Goal: Information Seeking & Learning: Learn about a topic

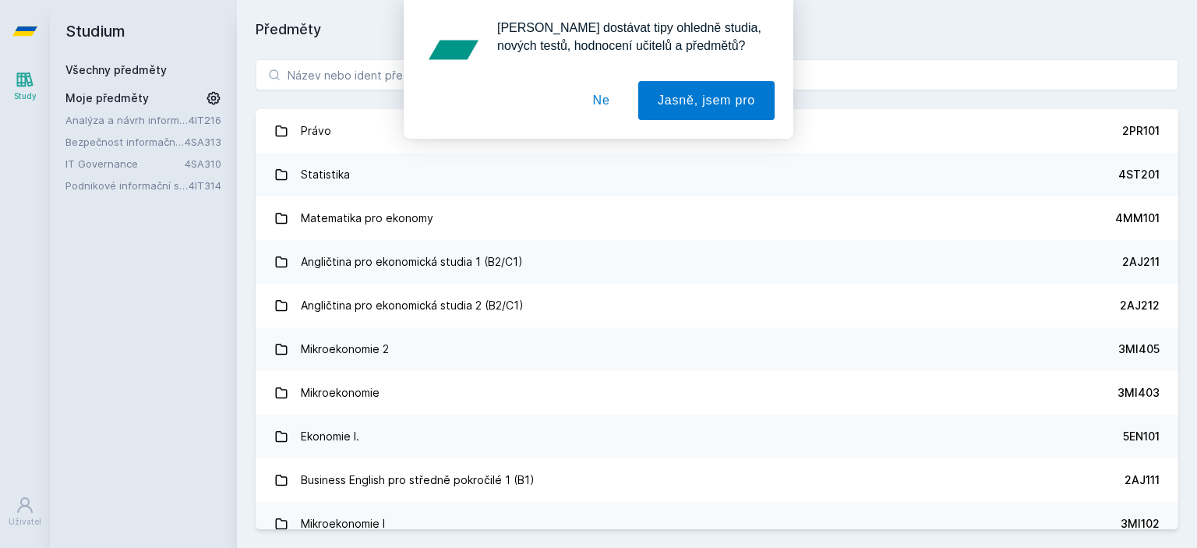
click at [351, 73] on div "[PERSON_NAME] dostávat tipy ohledně studia, nových testů, hodnocení učitelů a p…" at bounding box center [598, 69] width 1197 height 139
click at [362, 79] on div "[PERSON_NAME] dostávat tipy ohledně studia, nových testů, hodnocení učitelů a p…" at bounding box center [598, 69] width 1197 height 139
click at [597, 114] on button "Ne" at bounding box center [601, 100] width 56 height 39
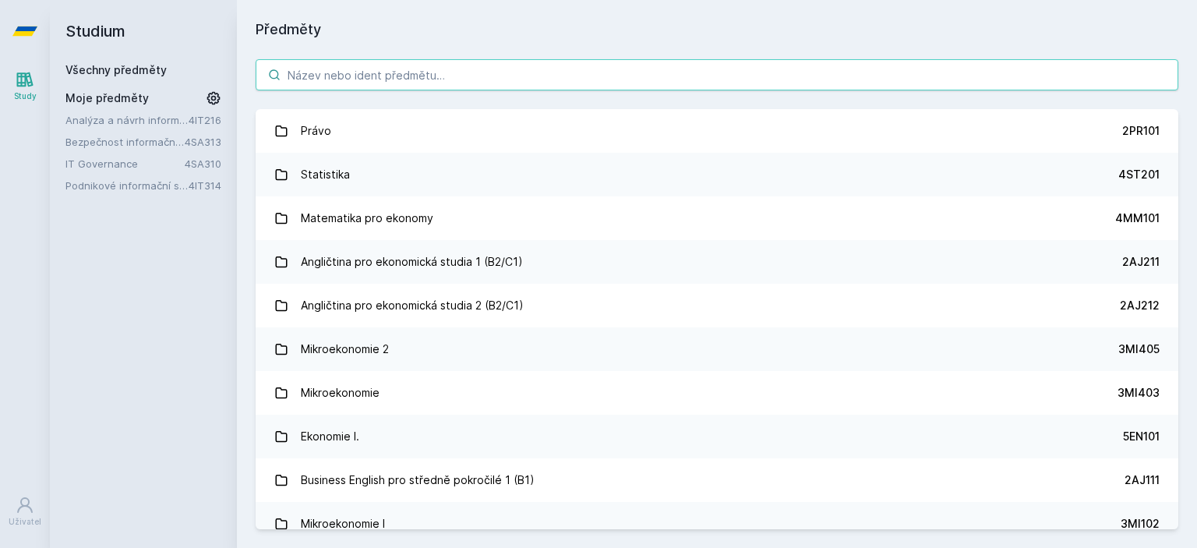
click at [469, 65] on input "search" at bounding box center [717, 74] width 923 height 31
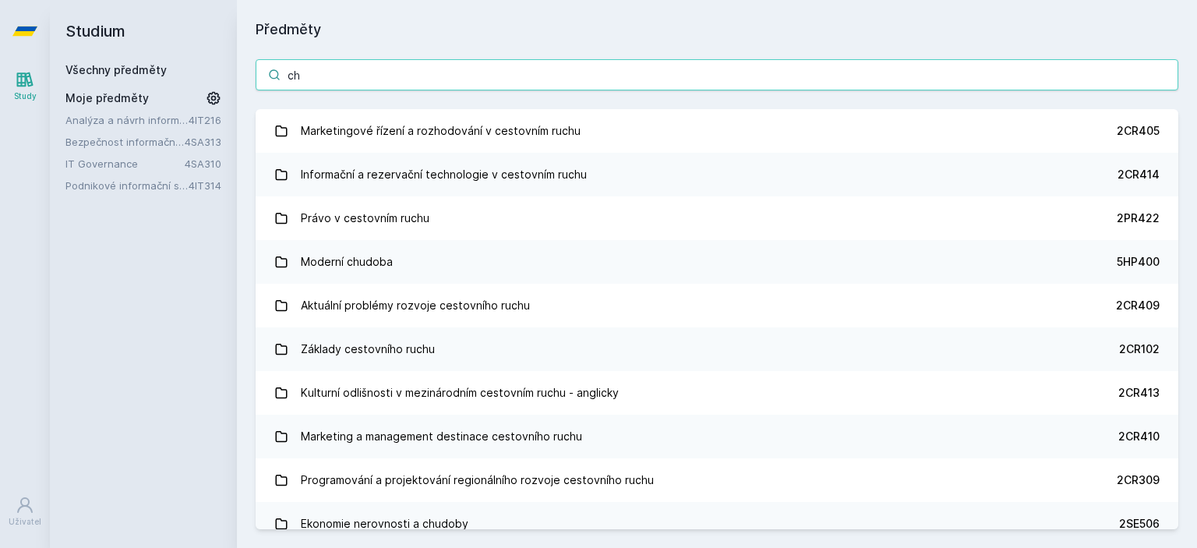
type input "c"
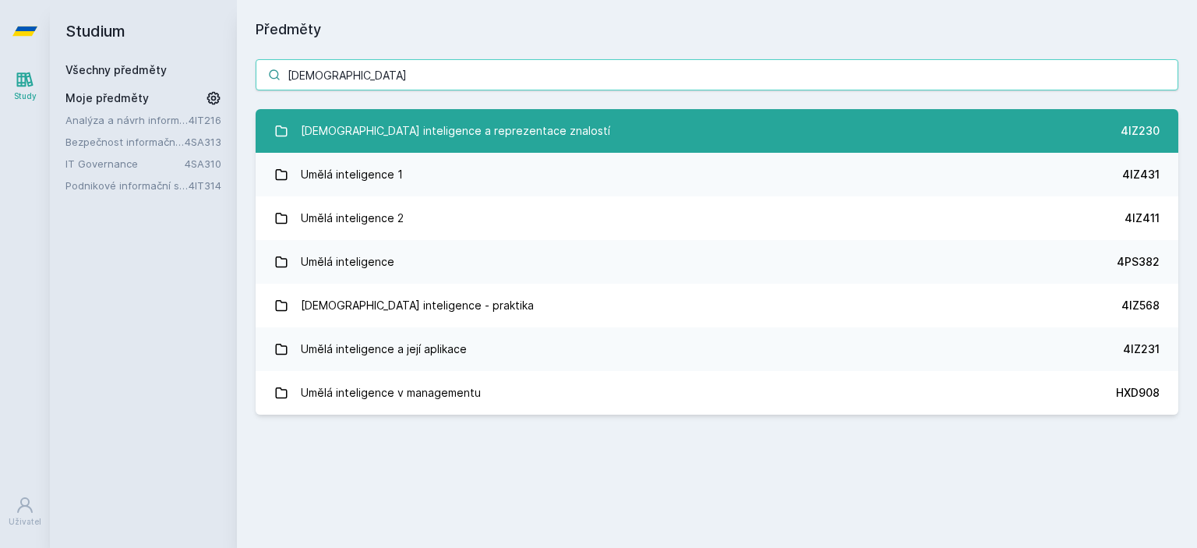
type input "[DEMOGRAPHIC_DATA]"
click at [487, 124] on div "[DEMOGRAPHIC_DATA] inteligence a reprezentace znalostí" at bounding box center [455, 130] width 309 height 31
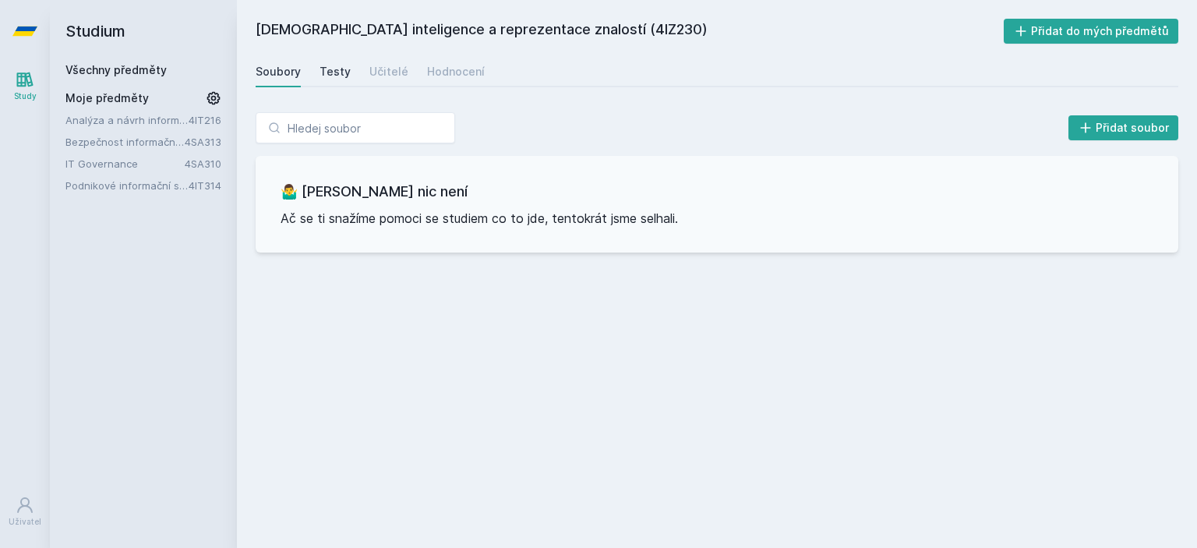
click at [333, 77] on div "Testy" at bounding box center [334, 72] width 31 height 16
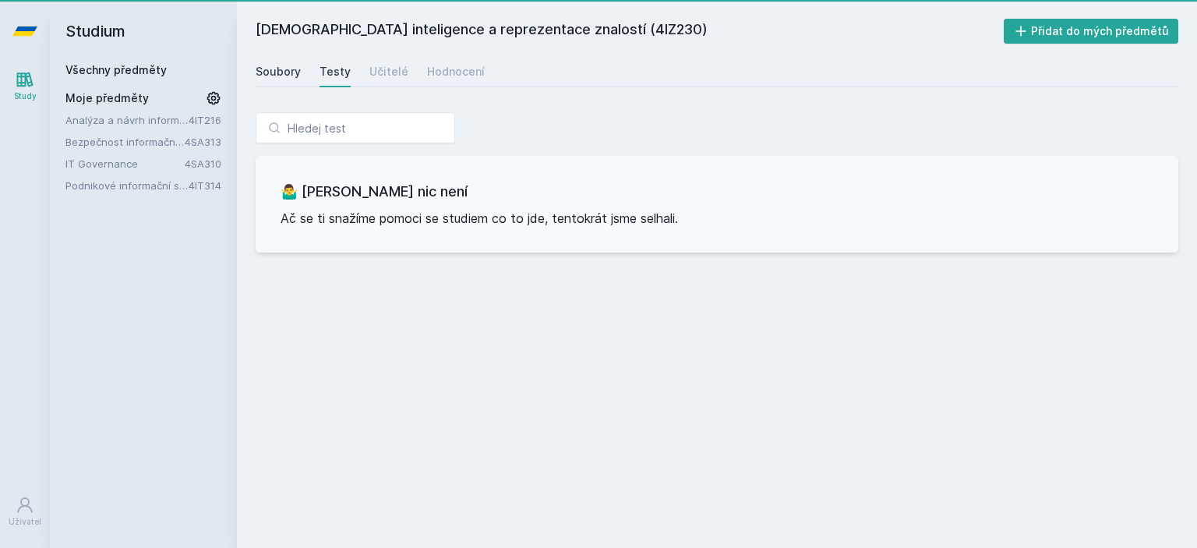
click at [270, 78] on div "Soubory" at bounding box center [278, 72] width 45 height 16
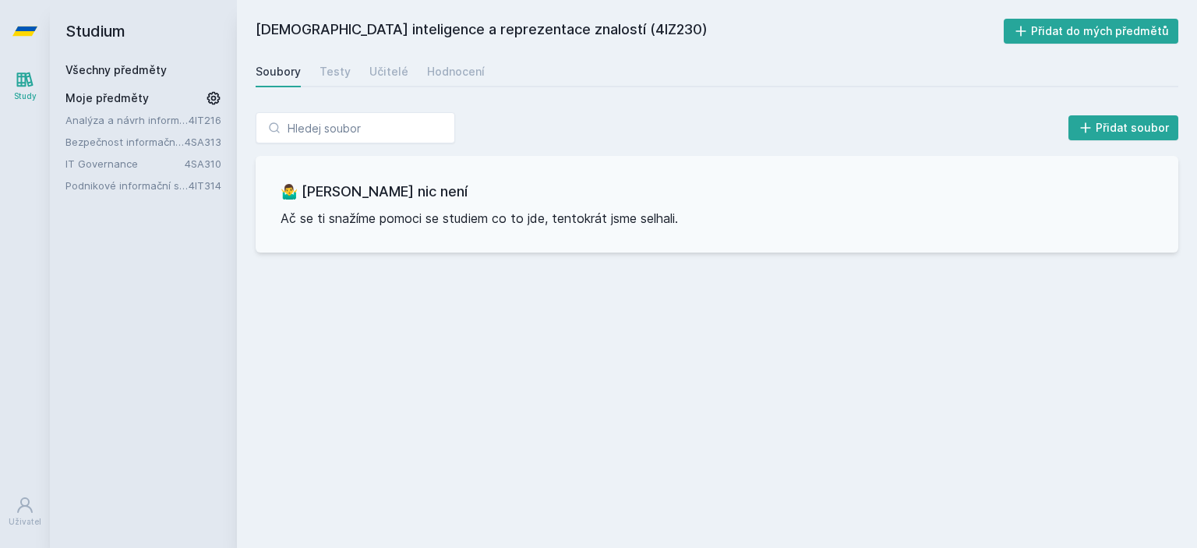
click at [19, 85] on icon at bounding box center [25, 79] width 16 height 15
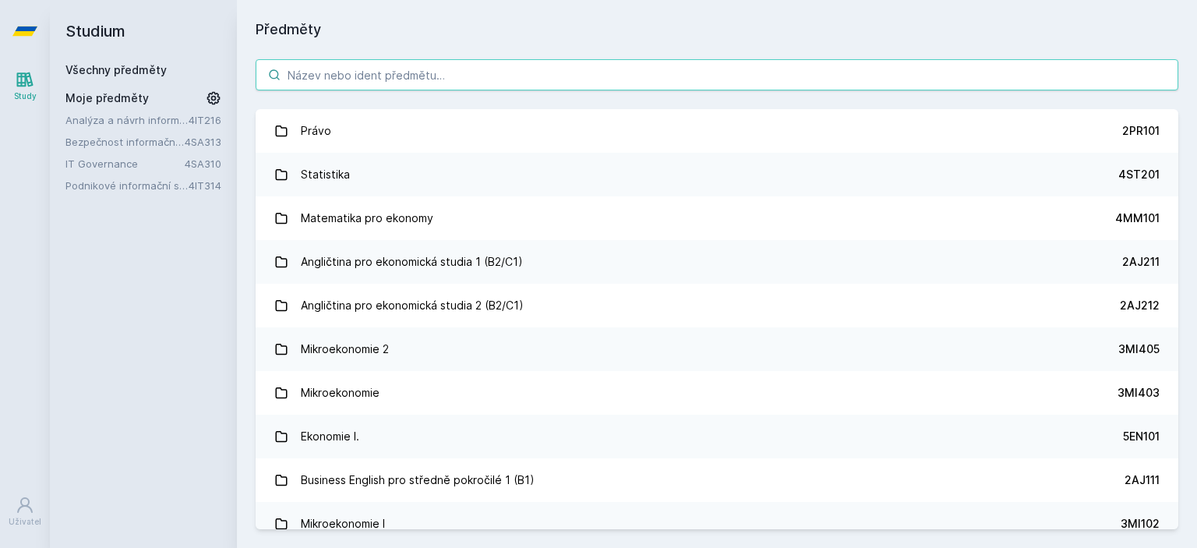
click at [377, 83] on input "search" at bounding box center [717, 74] width 923 height 31
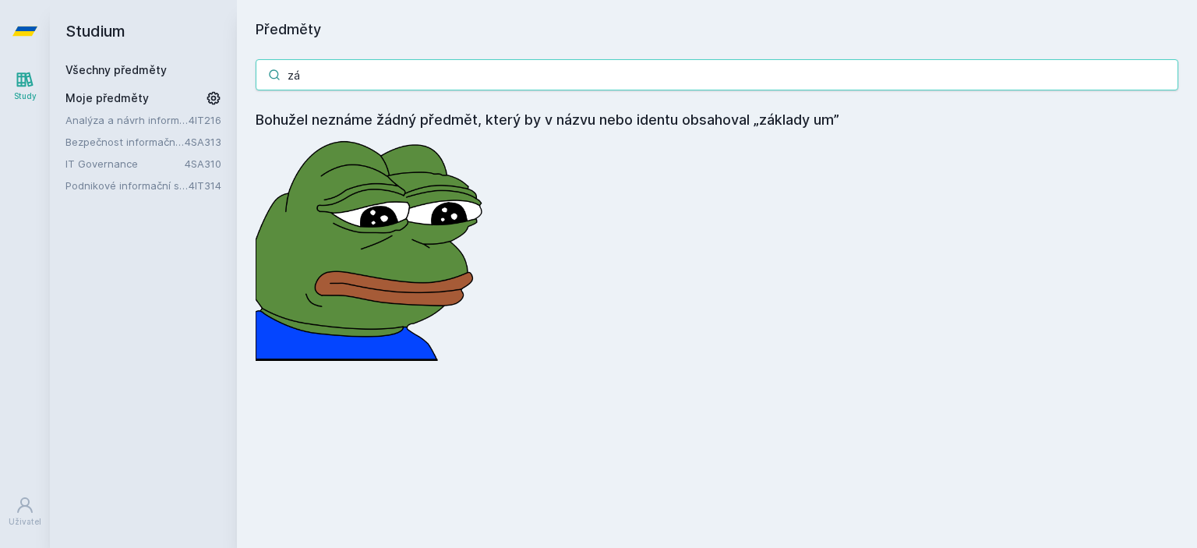
type input "z"
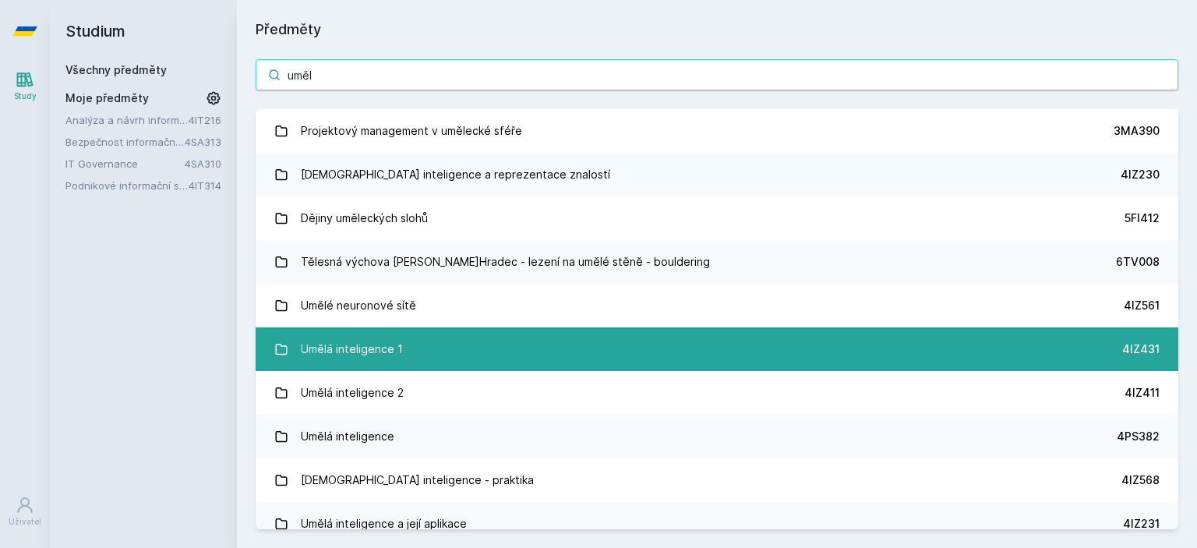
type input "uměl"
click at [373, 357] on div "Umělá inteligence 1" at bounding box center [352, 348] width 102 height 31
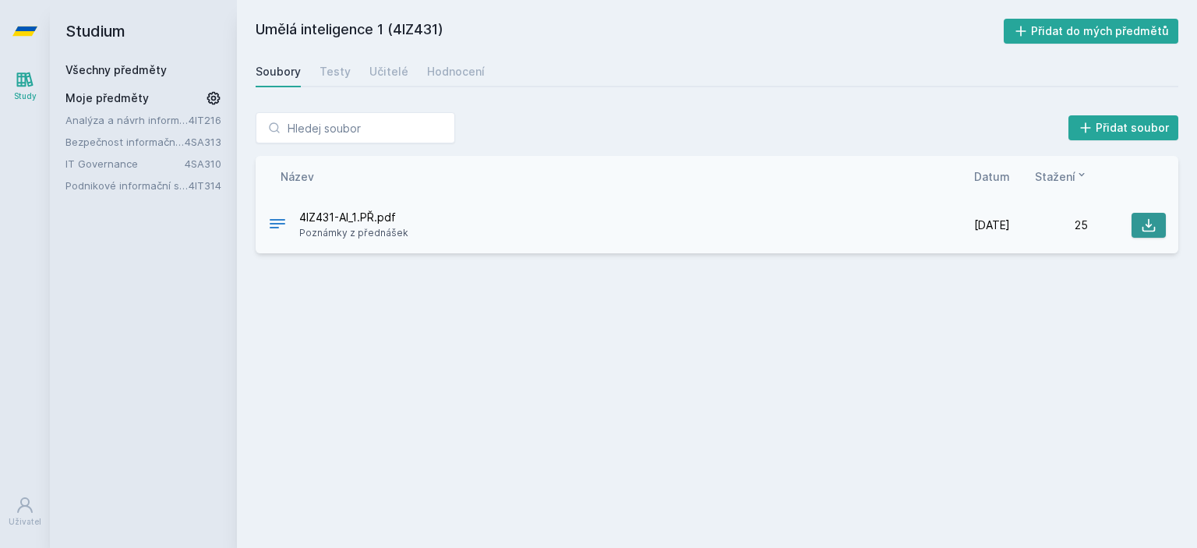
click at [1165, 228] on button at bounding box center [1148, 225] width 34 height 25
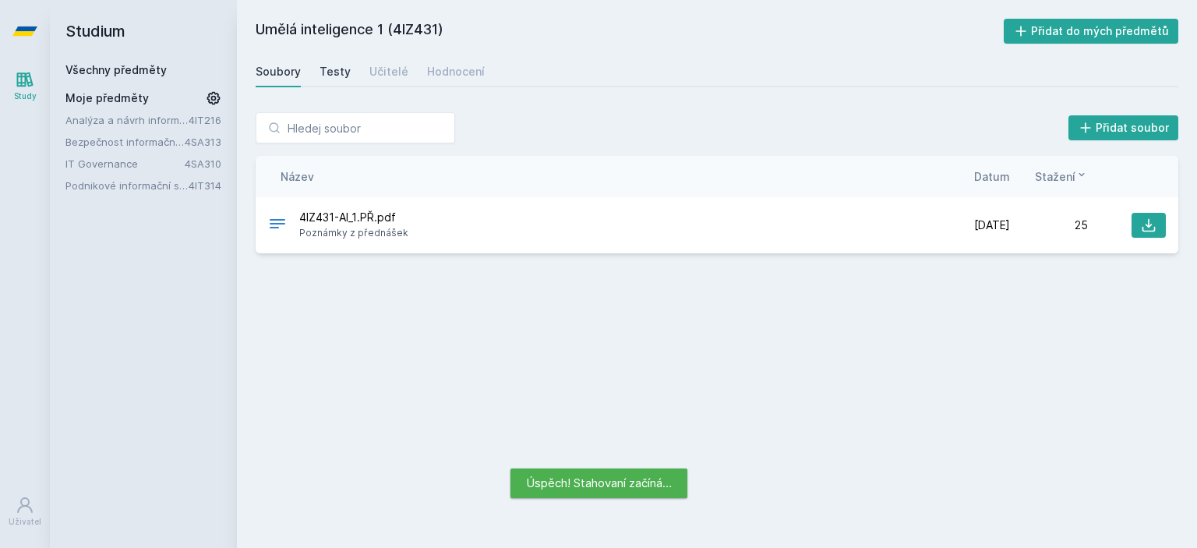
click at [340, 75] on div "Testy" at bounding box center [334, 72] width 31 height 16
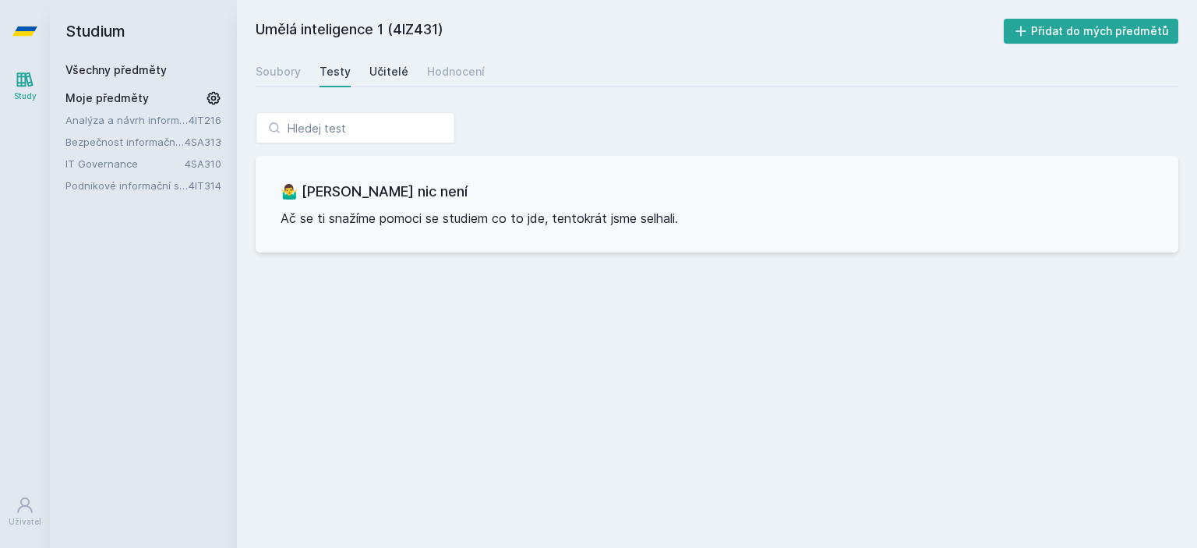
click at [390, 80] on link "Učitelé" at bounding box center [388, 71] width 39 height 31
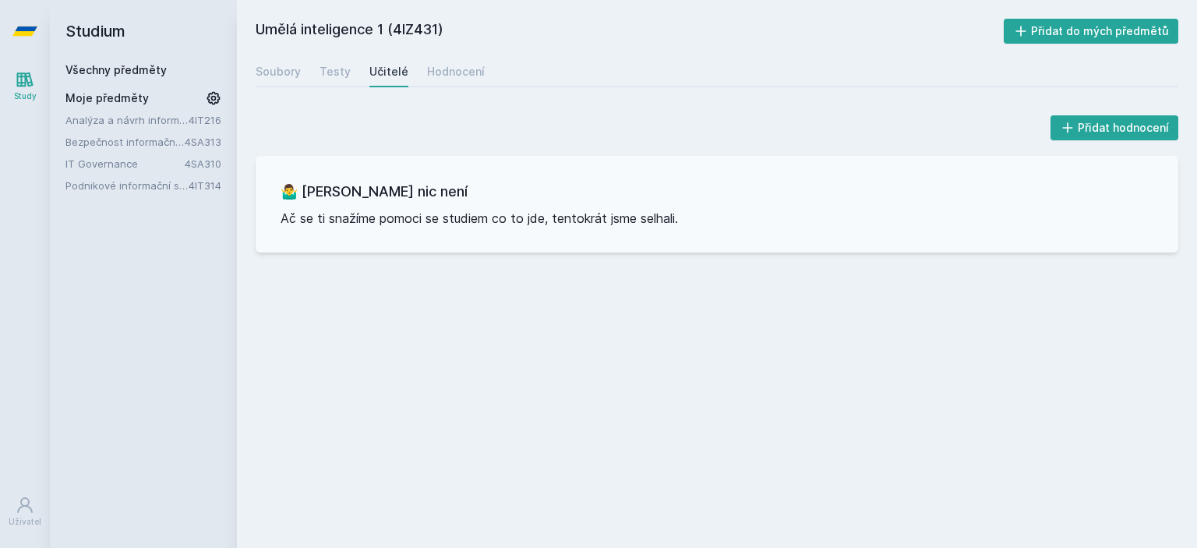
click at [22, 76] on icon at bounding box center [25, 79] width 16 height 15
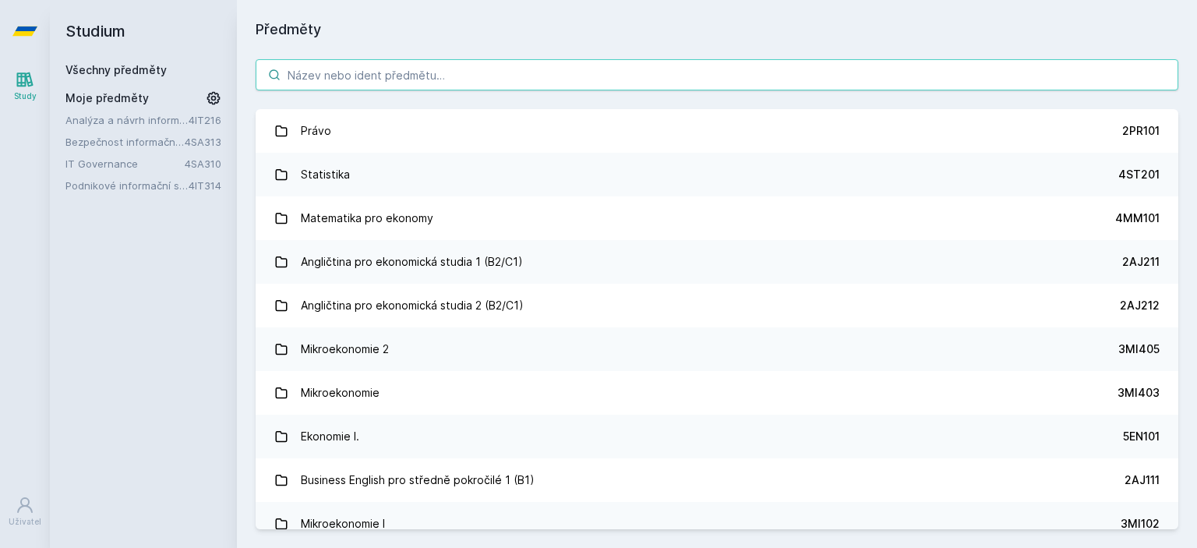
click at [386, 79] on input "search" at bounding box center [717, 74] width 923 height 31
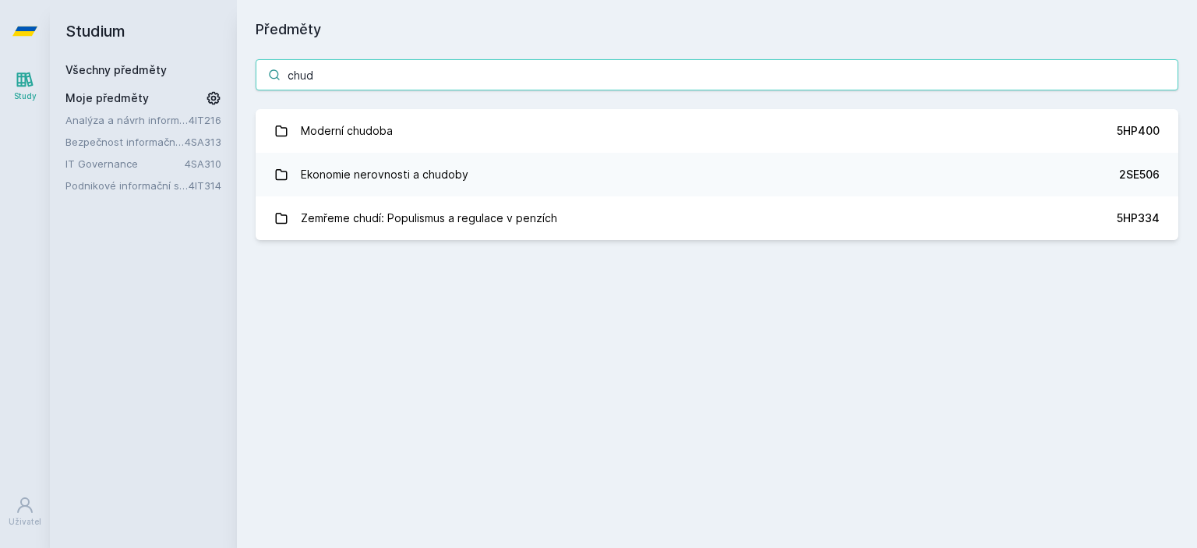
click at [386, 77] on input "chud" at bounding box center [717, 74] width 923 height 31
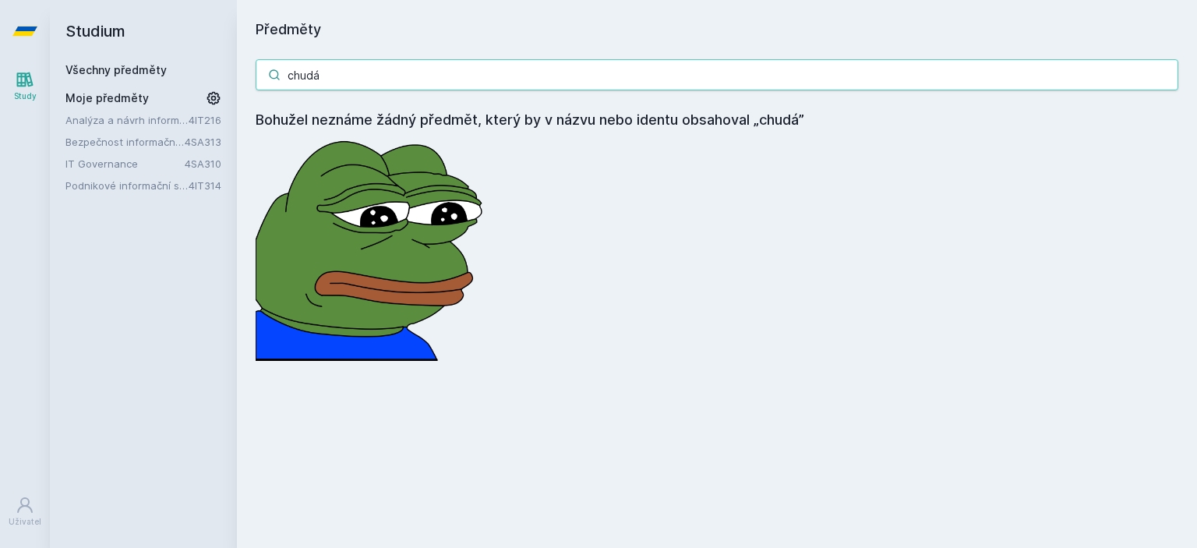
type input "chudán"
click at [1162, 76] on input "chudán" at bounding box center [717, 74] width 923 height 31
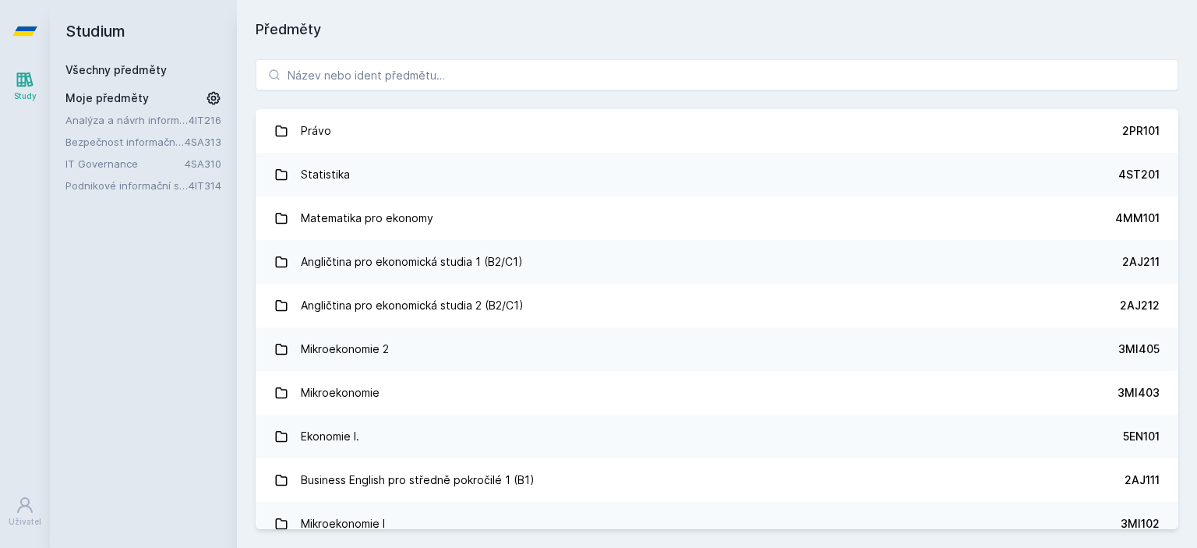
click at [18, 17] on icon at bounding box center [24, 31] width 25 height 62
click at [20, 34] on icon at bounding box center [24, 30] width 25 height 9
click at [136, 69] on link "Všechny předměty" at bounding box center [115, 69] width 101 height 13
click at [92, 17] on h2 "Studium" at bounding box center [143, 31] width 156 height 62
click at [92, 29] on h2 "Studium" at bounding box center [143, 31] width 156 height 62
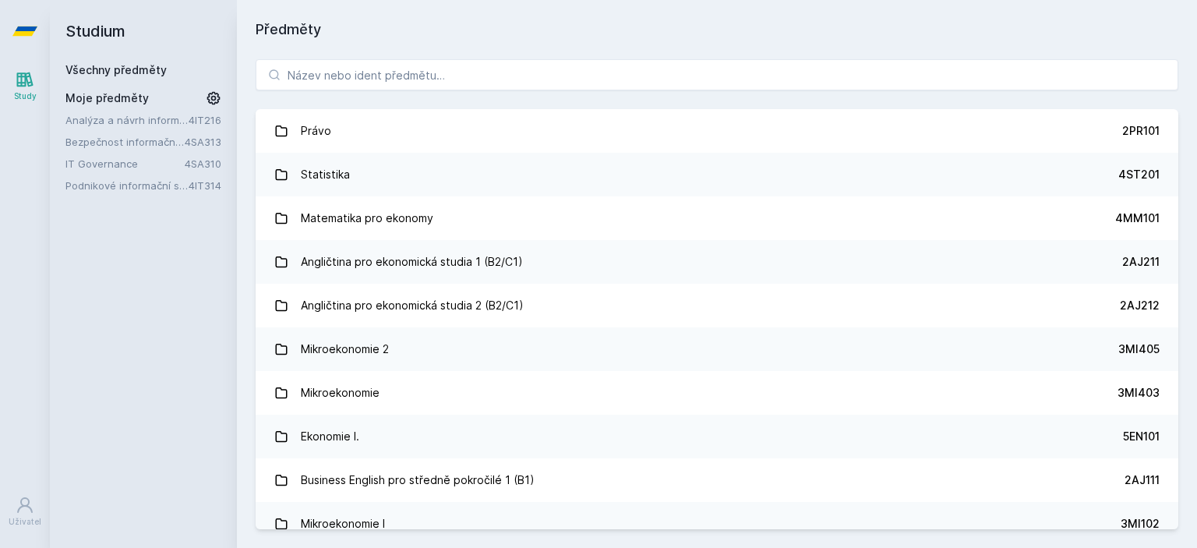
click at [16, 86] on icon at bounding box center [25, 79] width 19 height 19
click at [355, 75] on input "search" at bounding box center [717, 74] width 923 height 31
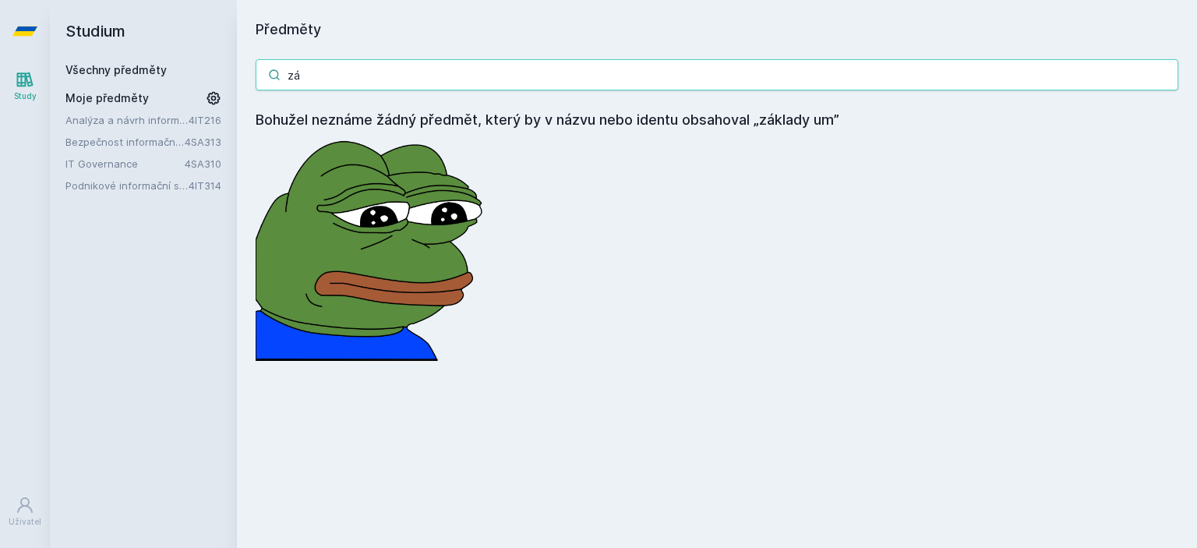
type input "z"
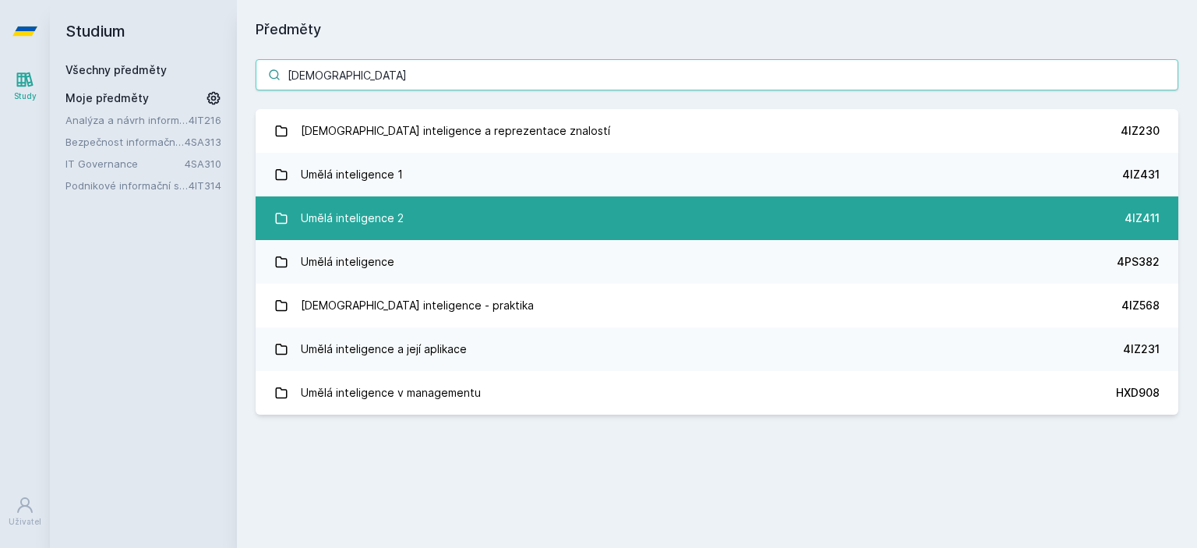
type input "[DEMOGRAPHIC_DATA]"
click at [450, 230] on link "Umělá inteligence 2 4IZ411" at bounding box center [717, 218] width 923 height 44
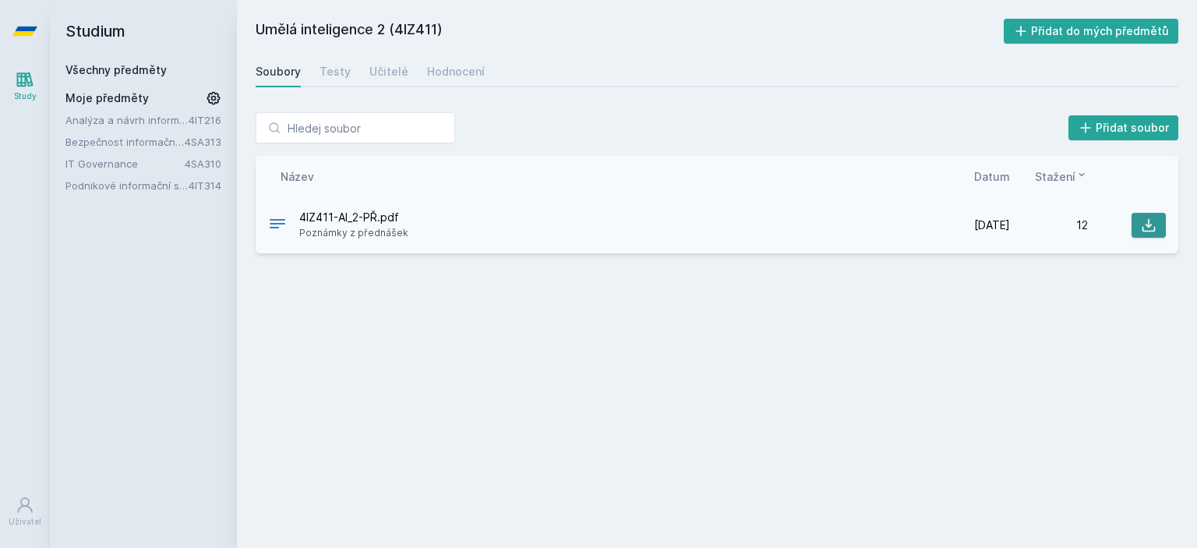
click at [1151, 228] on icon at bounding box center [1149, 225] width 16 height 16
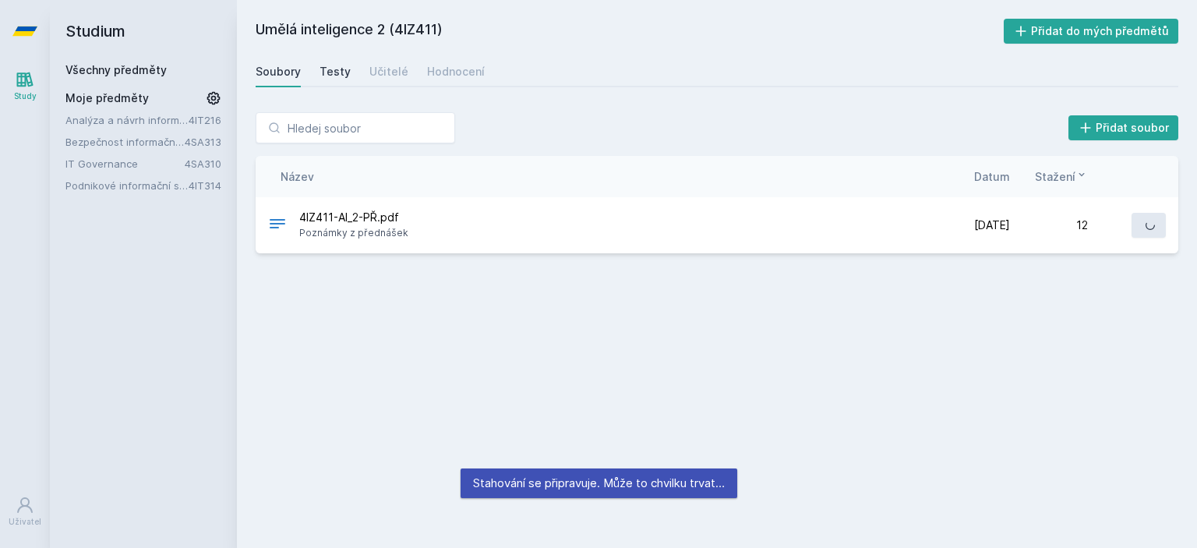
click at [324, 69] on div "Testy" at bounding box center [334, 72] width 31 height 16
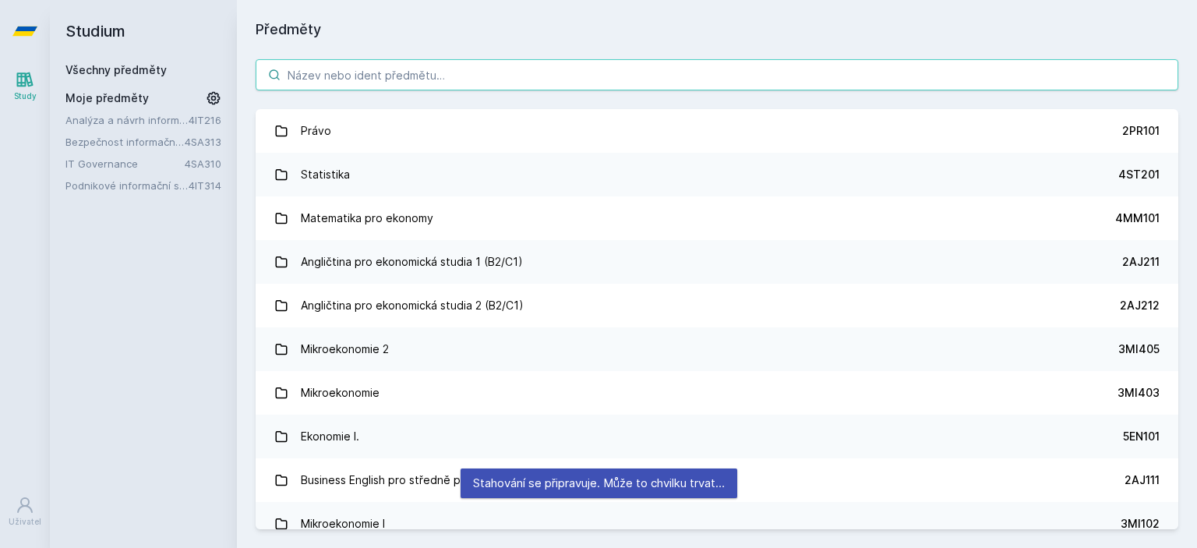
click at [440, 69] on input "search" at bounding box center [717, 74] width 923 height 31
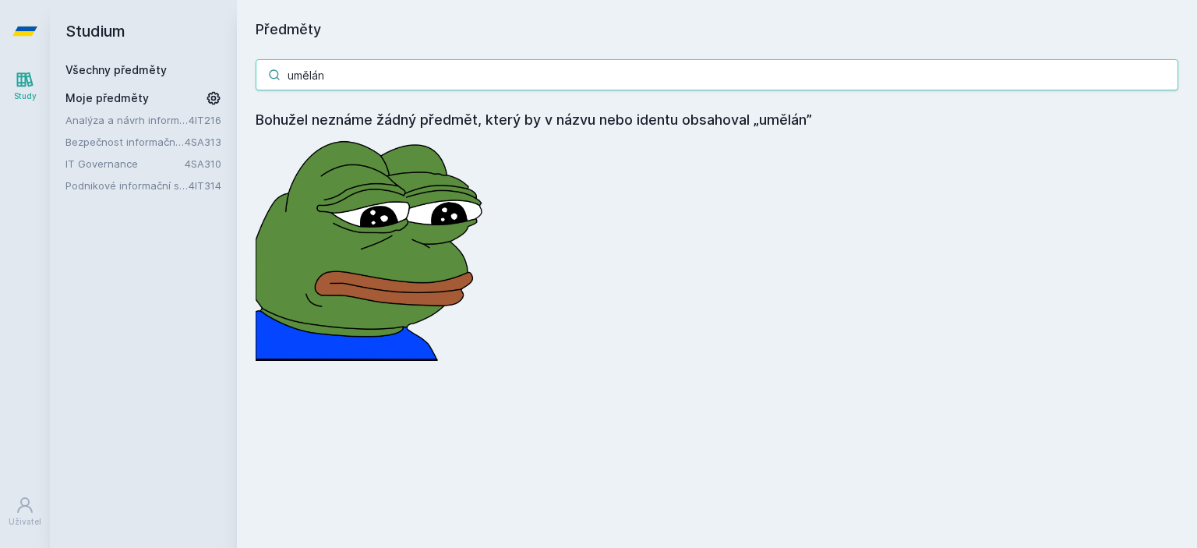
click at [330, 72] on input "umělán" at bounding box center [717, 74] width 923 height 31
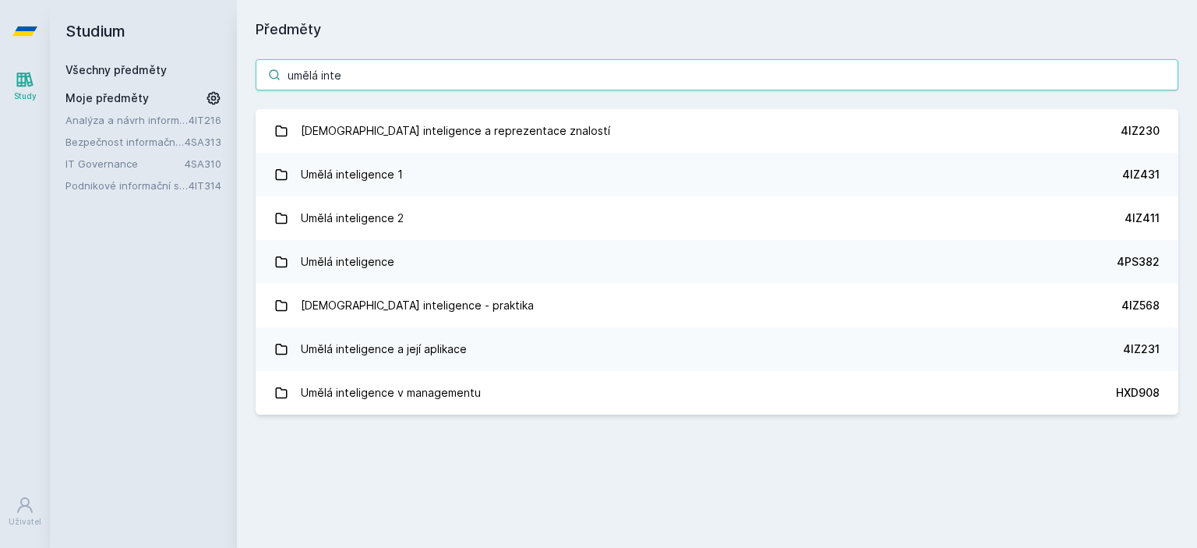
drag, startPoint x: 355, startPoint y: 70, endPoint x: 139, endPoint y: 77, distance: 215.9
click at [139, 77] on div "Studium Všechny předměty Moje předměty Analýza a návrh informačních systémů 4IT…" at bounding box center [623, 274] width 1147 height 548
paste input "2) Lorem i dolors ametcon Adipi elitseddoei (TE) Incididu (utlabo): etdo magnaa…"
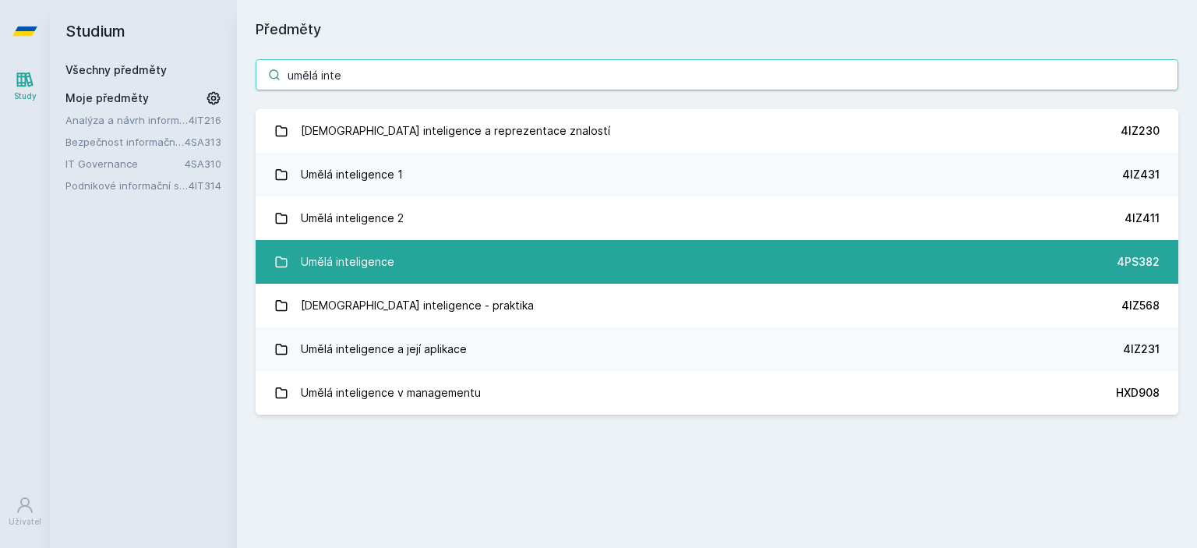
type input "umělá inte"
click at [486, 249] on link "Umělá inteligence 4PS382" at bounding box center [717, 262] width 923 height 44
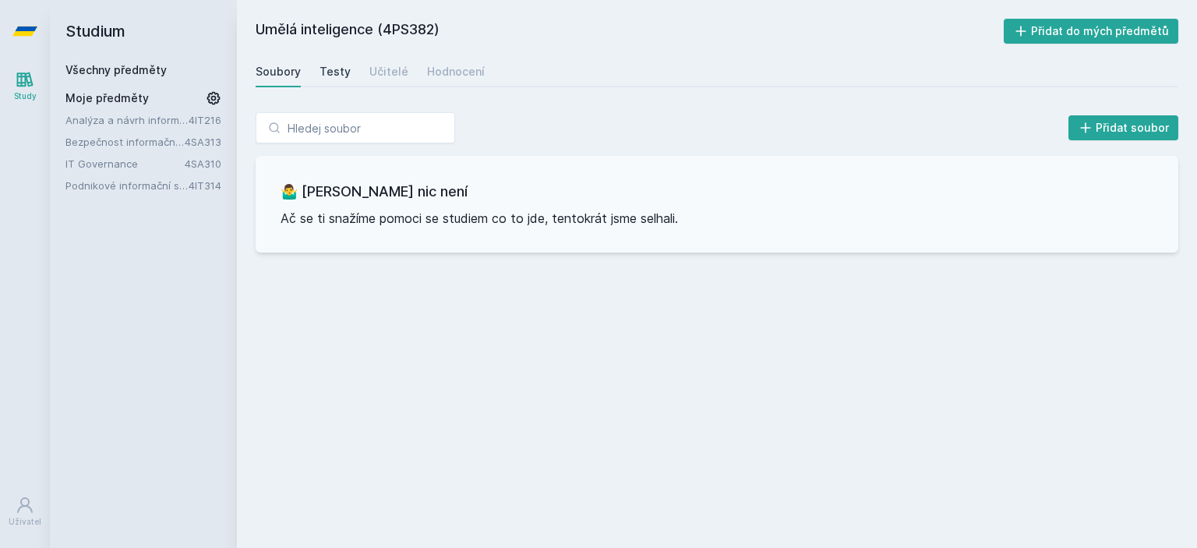
click at [336, 76] on div "Testy" at bounding box center [334, 72] width 31 height 16
click at [383, 69] on div "Učitelé" at bounding box center [388, 72] width 39 height 16
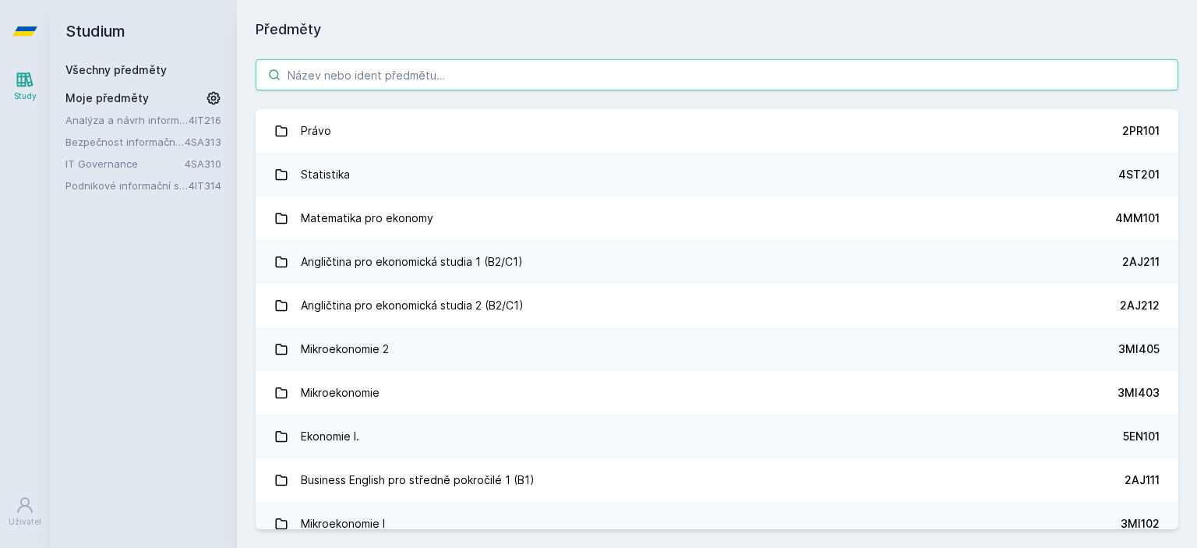
click at [444, 68] on input "search" at bounding box center [717, 74] width 923 height 31
paste input "umělá inte"
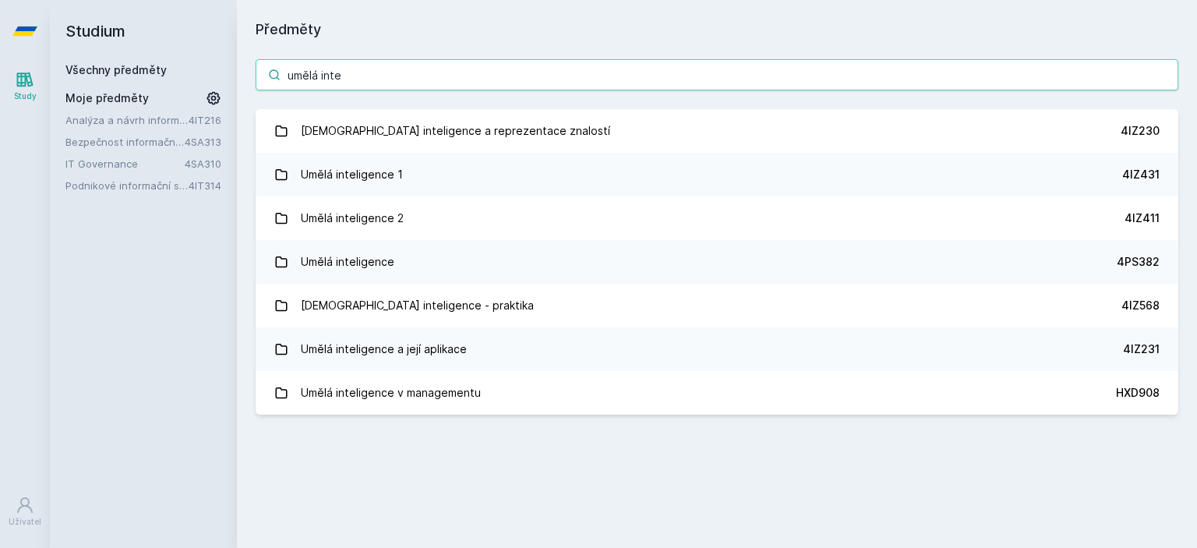
type input "umělá inte"
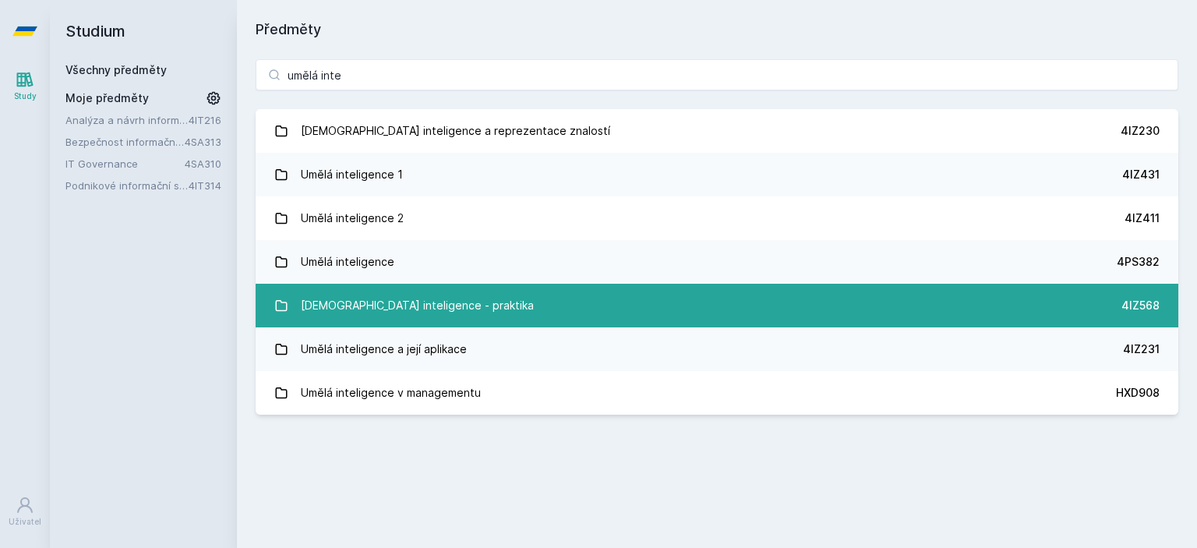
click at [405, 302] on div "[DEMOGRAPHIC_DATA] inteligence - praktika" at bounding box center [417, 305] width 233 height 31
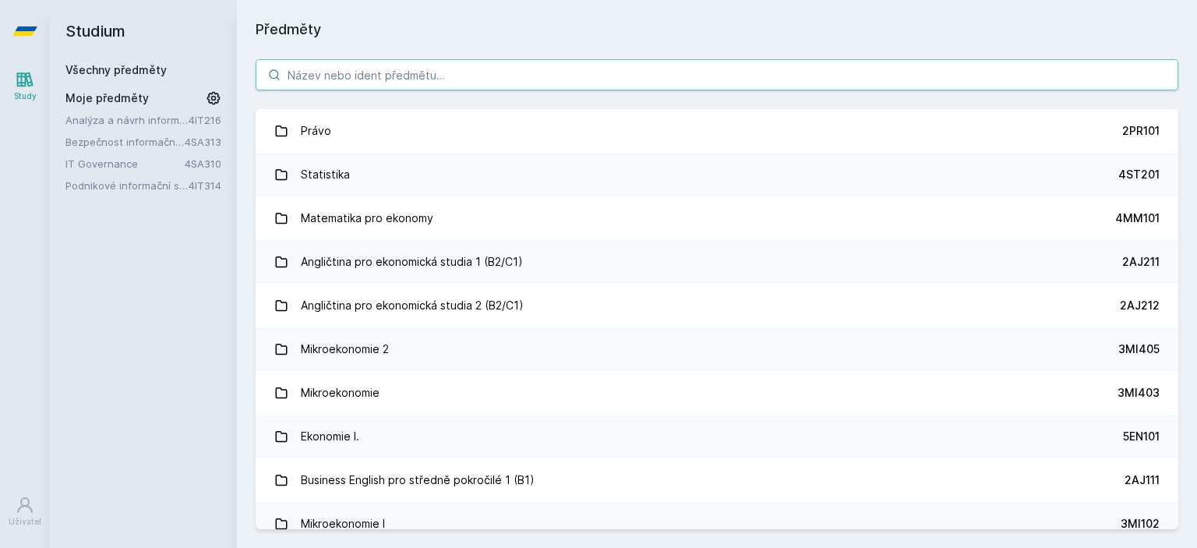
click at [372, 83] on input "search" at bounding box center [717, 74] width 923 height 31
paste input "umělá inte"
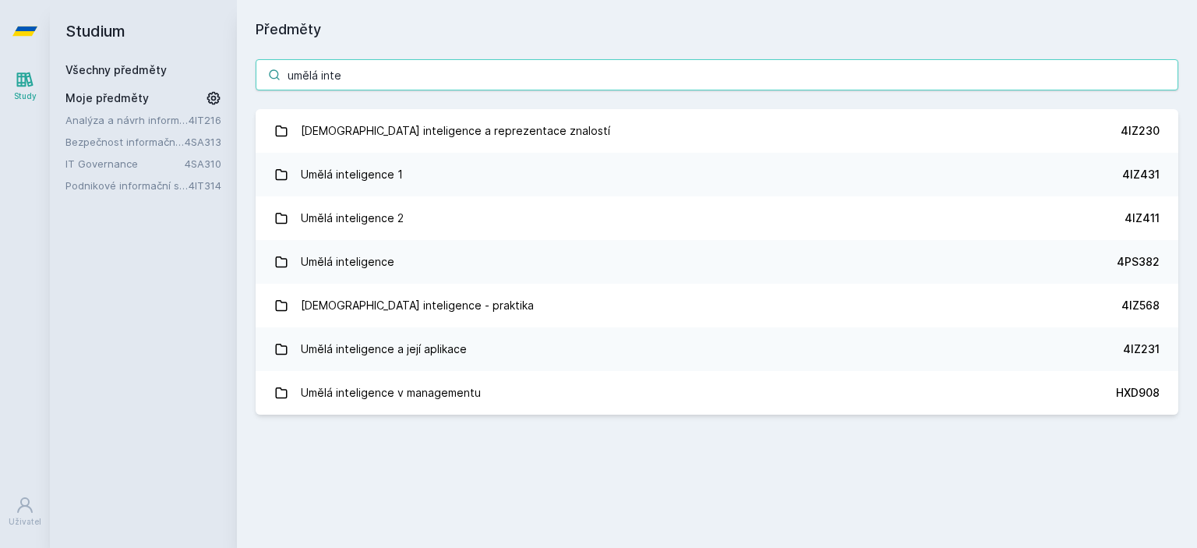
type input "umělá inte"
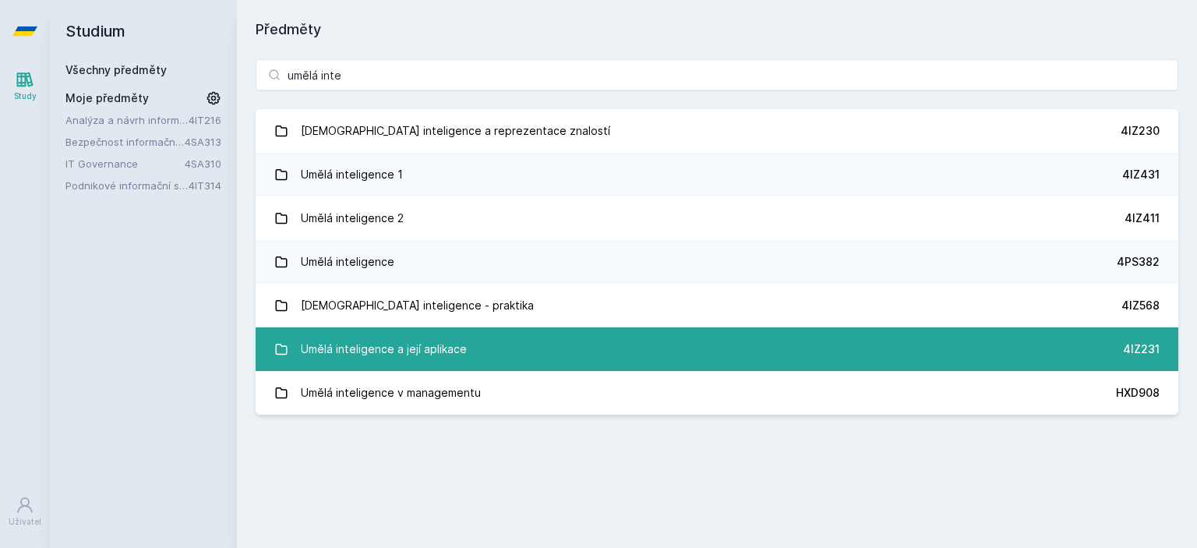
click at [436, 349] on div "Umělá inteligence a její aplikace" at bounding box center [384, 348] width 166 height 31
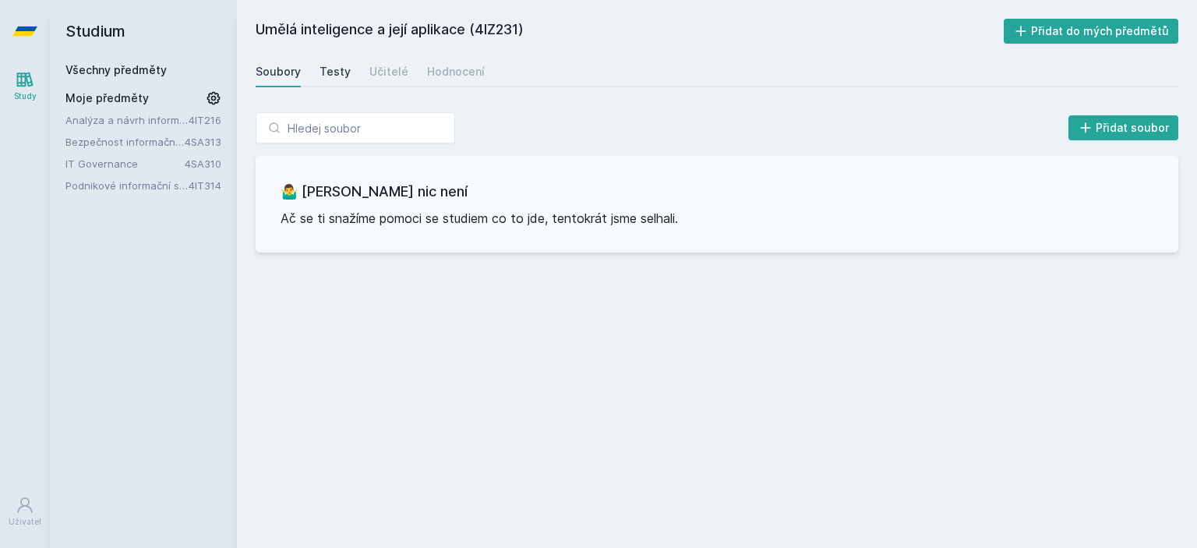
click at [337, 64] on div "Testy" at bounding box center [334, 72] width 31 height 16
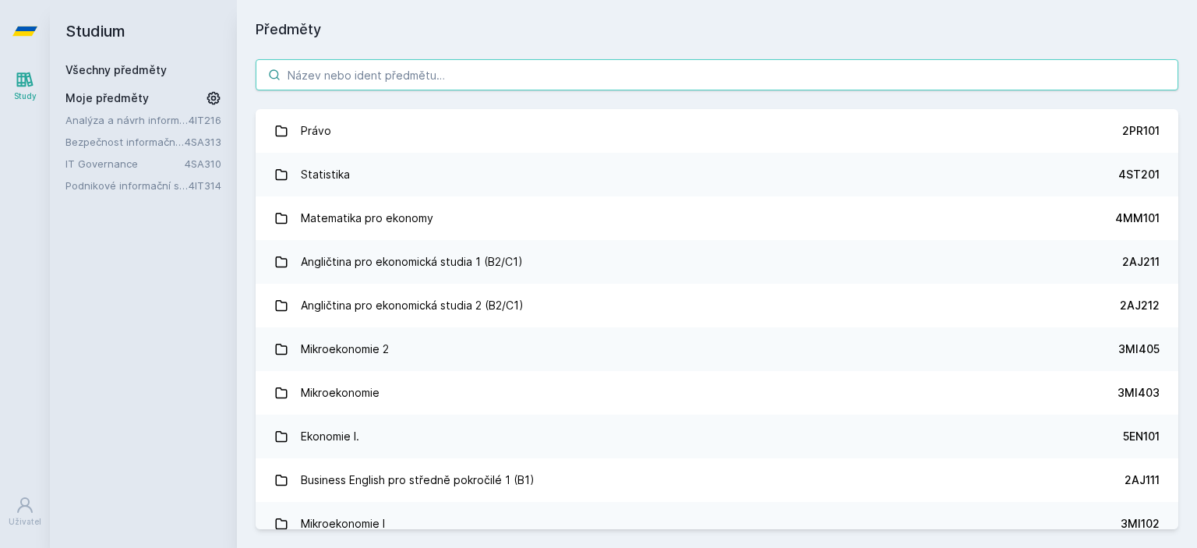
click at [412, 77] on input "search" at bounding box center [717, 74] width 923 height 31
paste input "umělá inte"
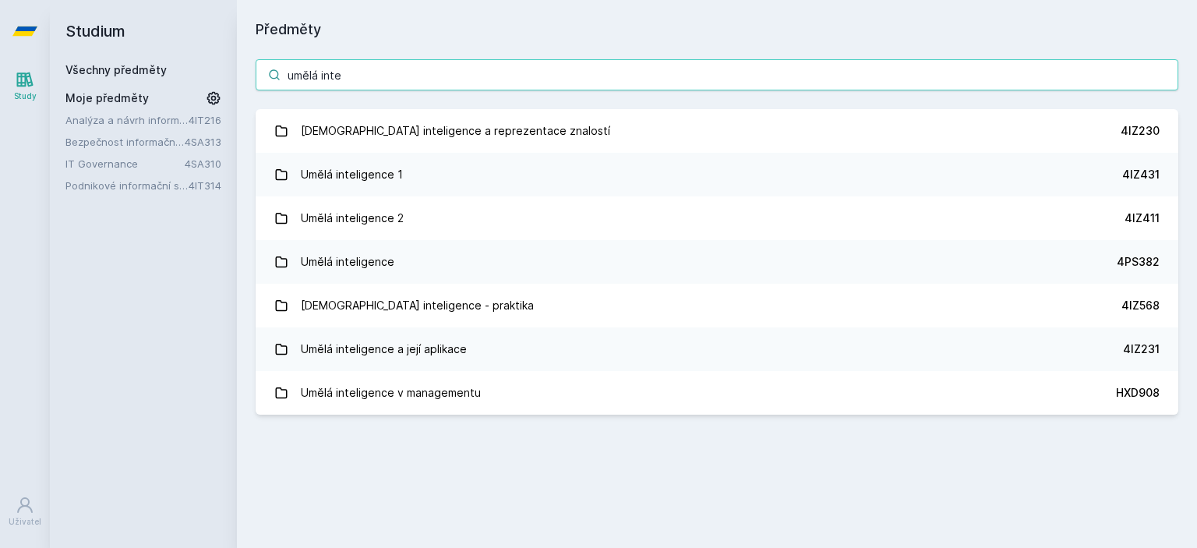
type input "umělá inte"
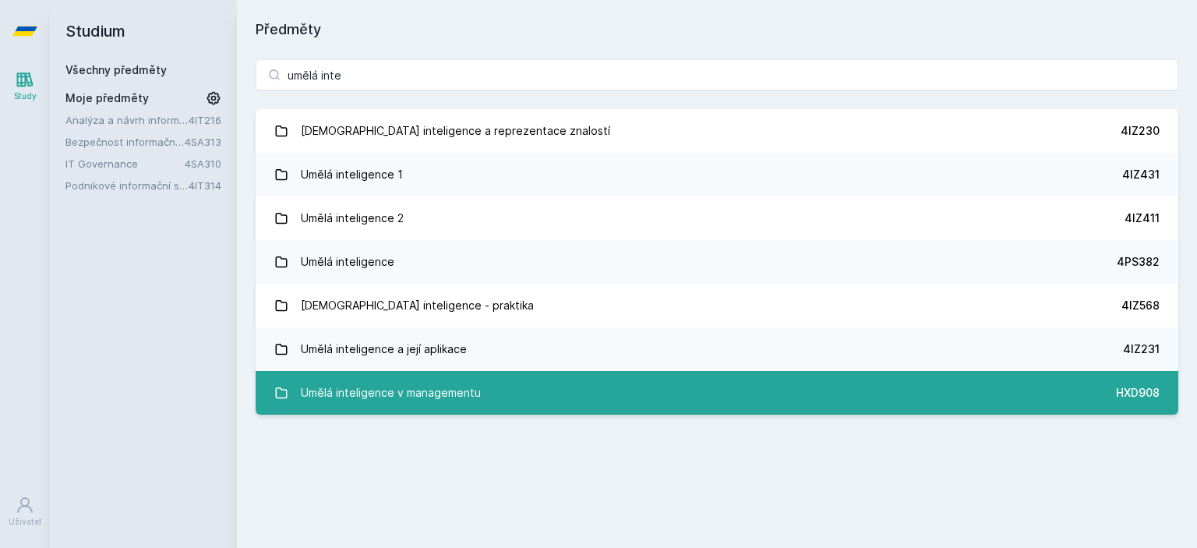
click at [400, 389] on div "Umělá inteligence v managementu" at bounding box center [391, 392] width 180 height 31
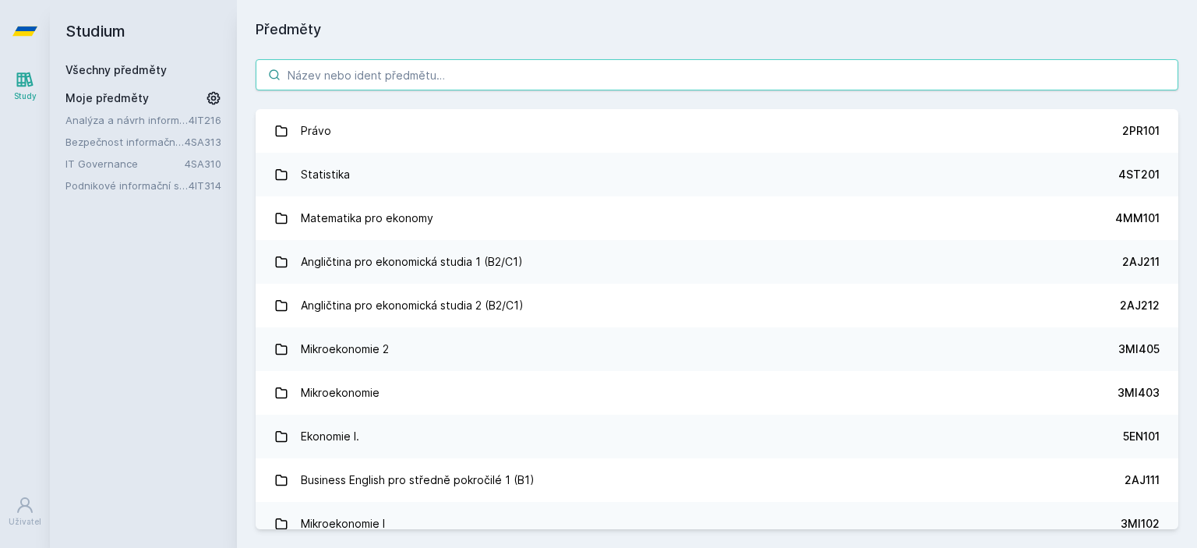
click at [302, 83] on input "search" at bounding box center [717, 74] width 923 height 31
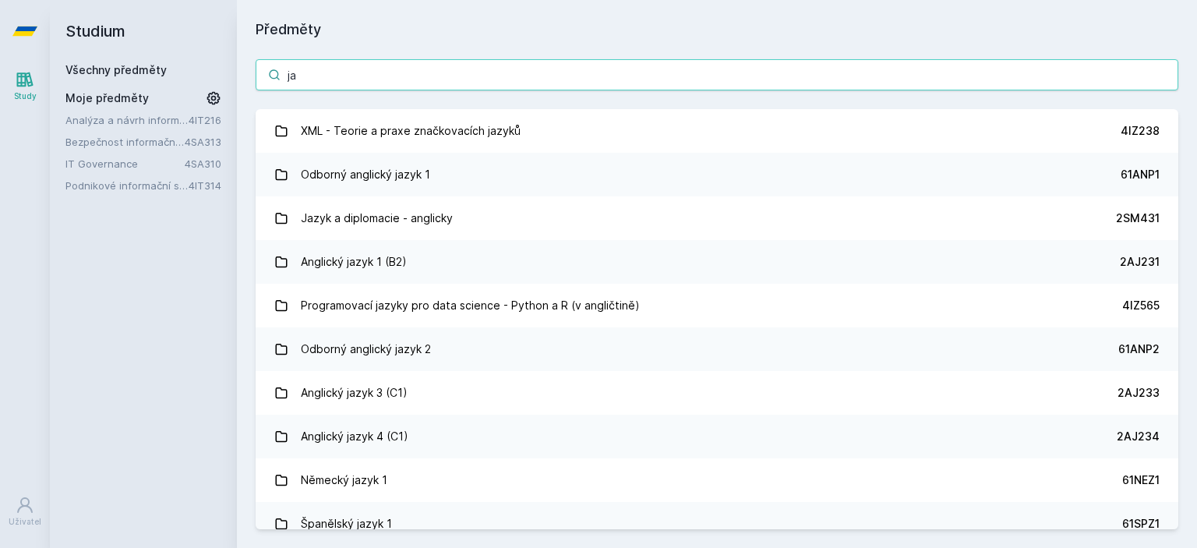
type input "j"
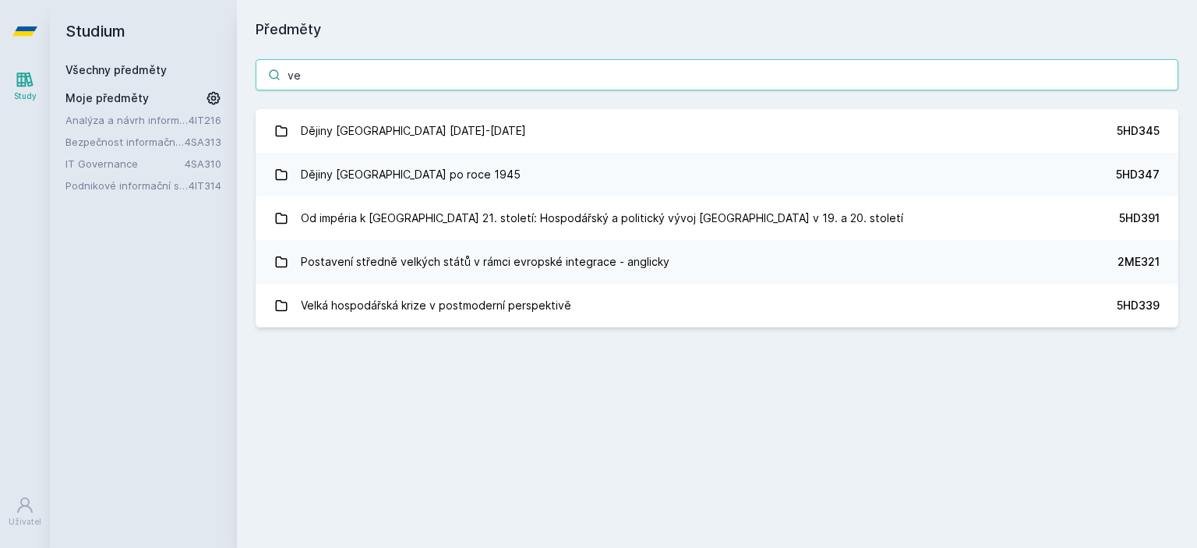
type input "v"
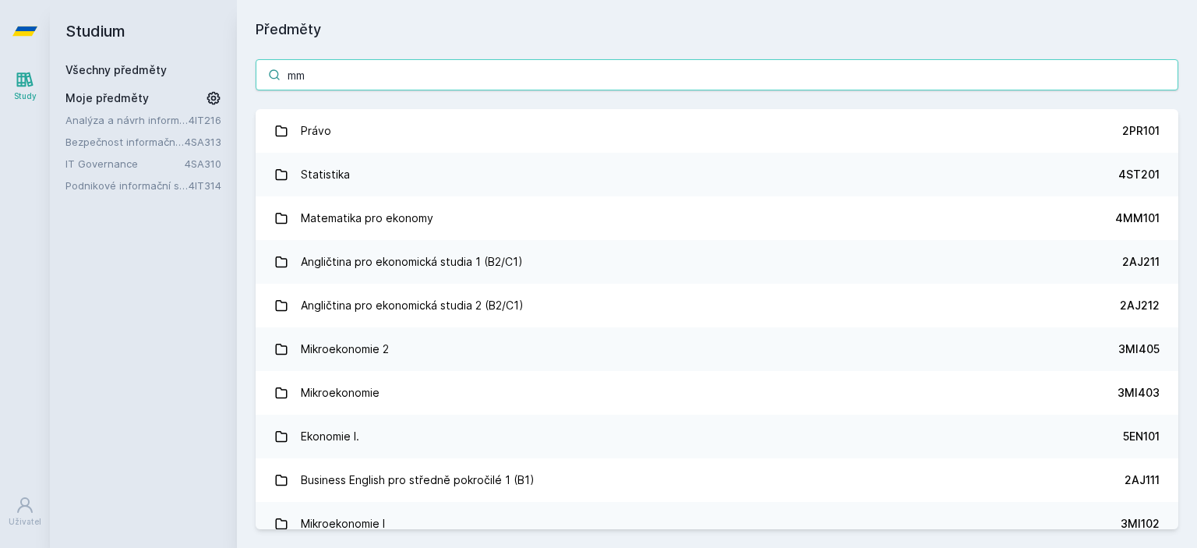
type input "m"
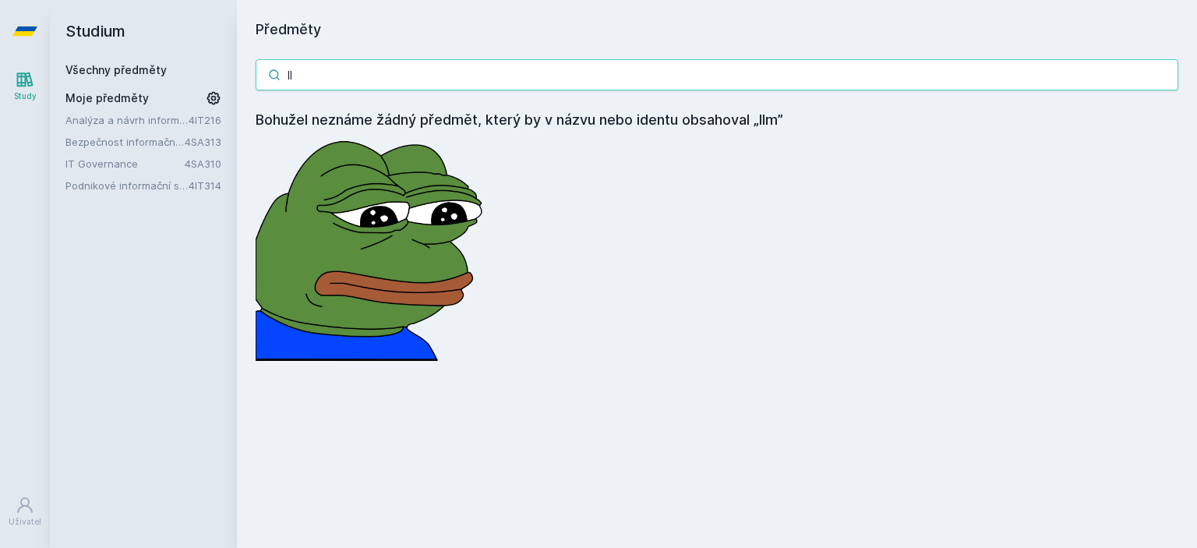
type input "l"
type input "g"
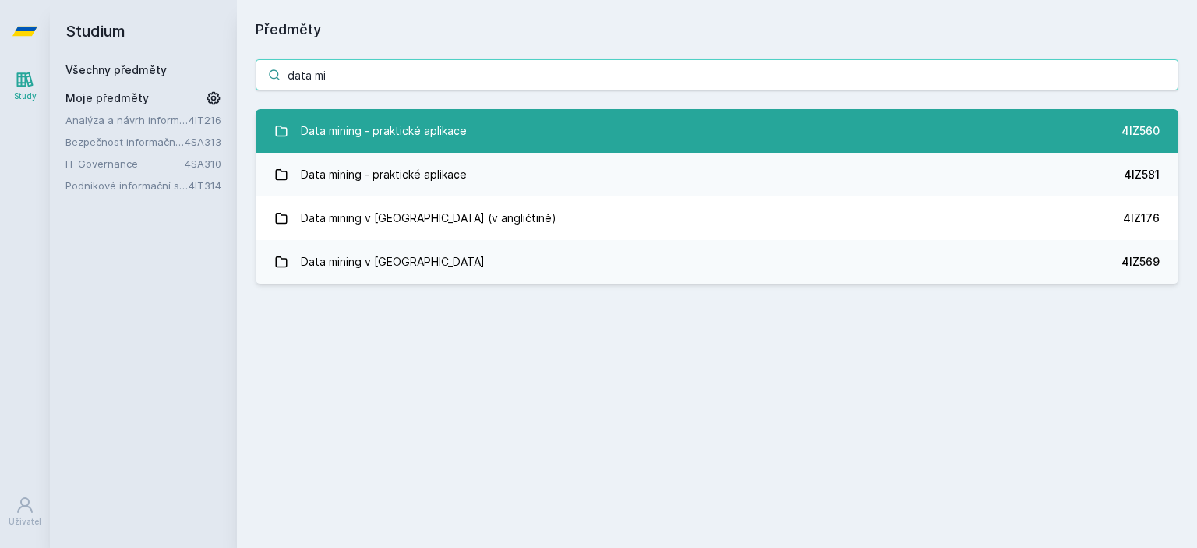
type input "data mi"
click at [361, 133] on div "Data mining - praktické aplikace" at bounding box center [384, 130] width 166 height 31
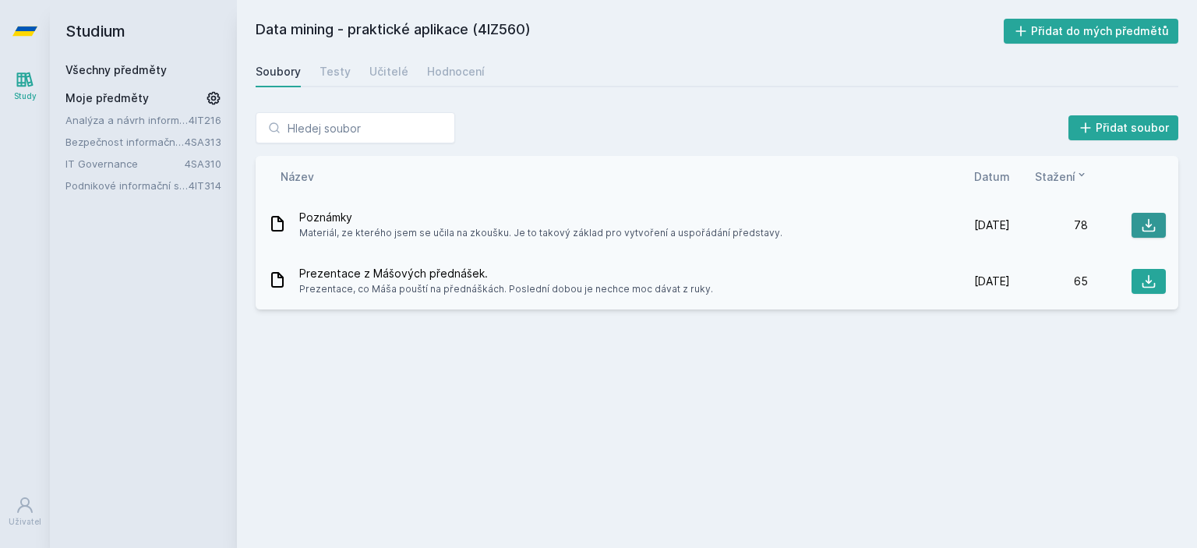
click at [1155, 220] on icon at bounding box center [1149, 225] width 16 height 16
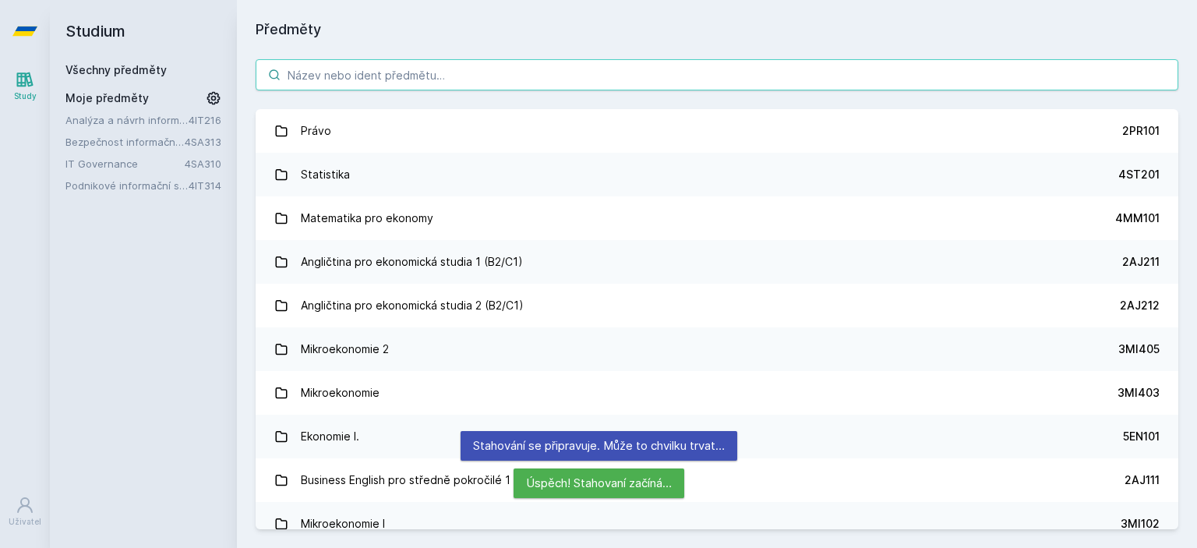
click at [386, 70] on input "search" at bounding box center [717, 74] width 923 height 31
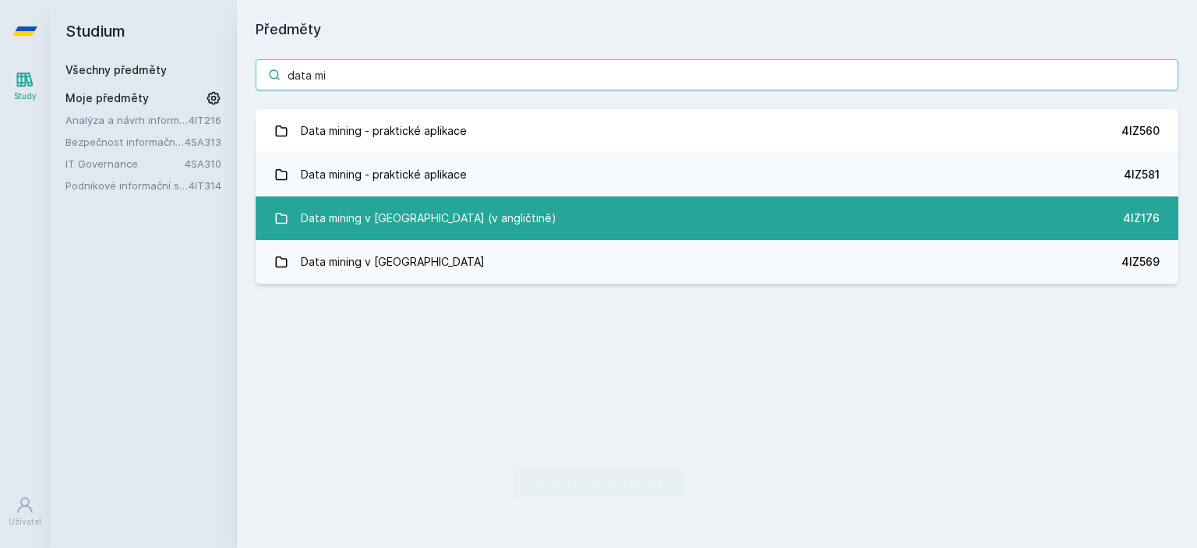
type input "data mi"
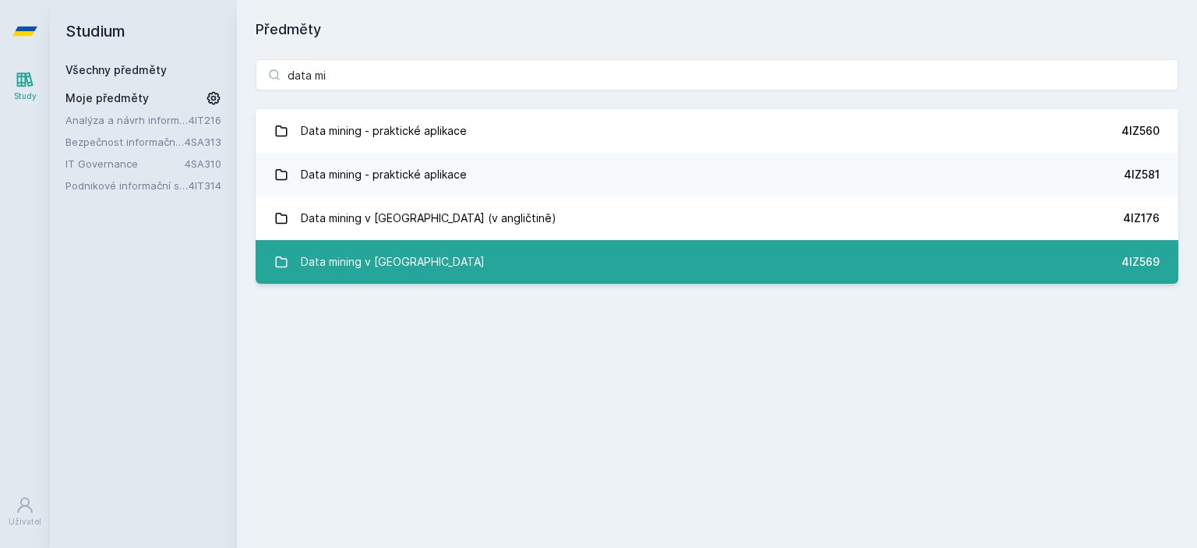
click at [415, 260] on link "Data mining v cloudu 4IZ569" at bounding box center [717, 262] width 923 height 44
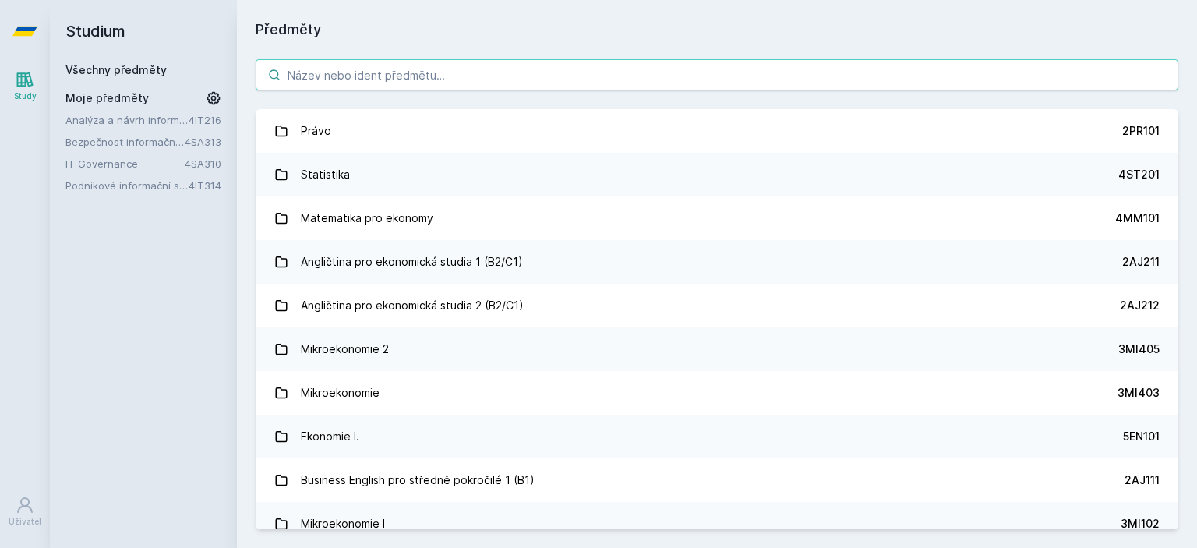
click at [334, 67] on input "search" at bounding box center [717, 74] width 923 height 31
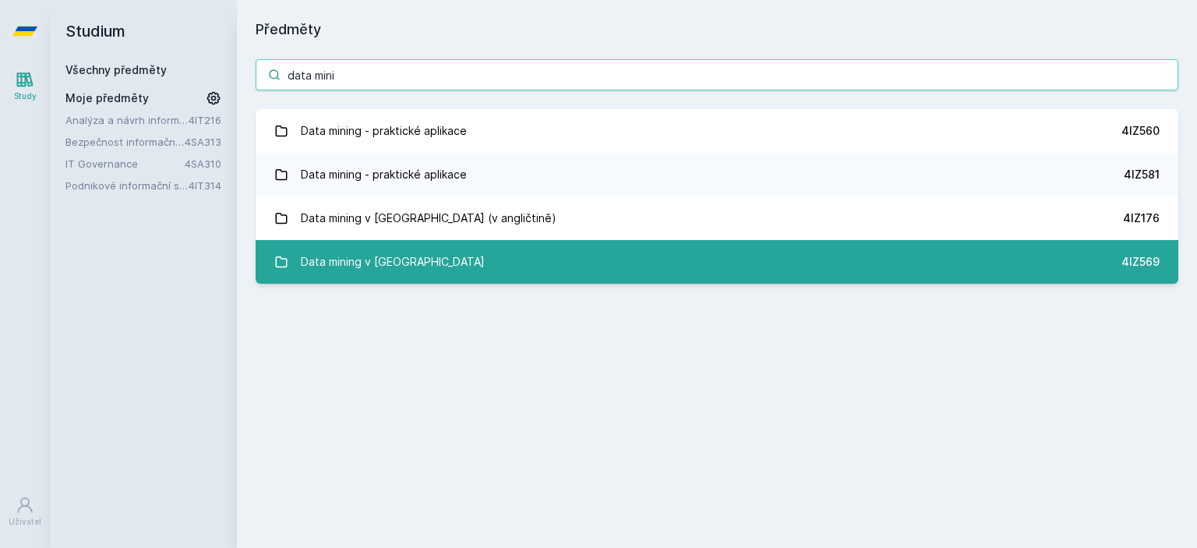
type input "data mini"
click at [367, 267] on div "Data mining v [GEOGRAPHIC_DATA]" at bounding box center [393, 261] width 184 height 31
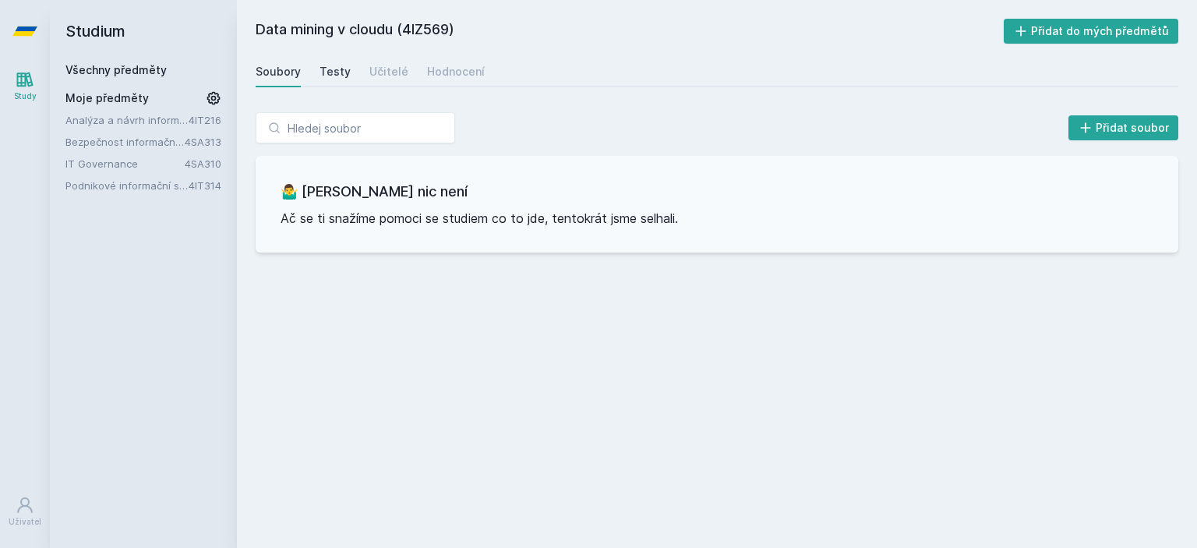
click at [336, 72] on div "Testy" at bounding box center [334, 72] width 31 height 16
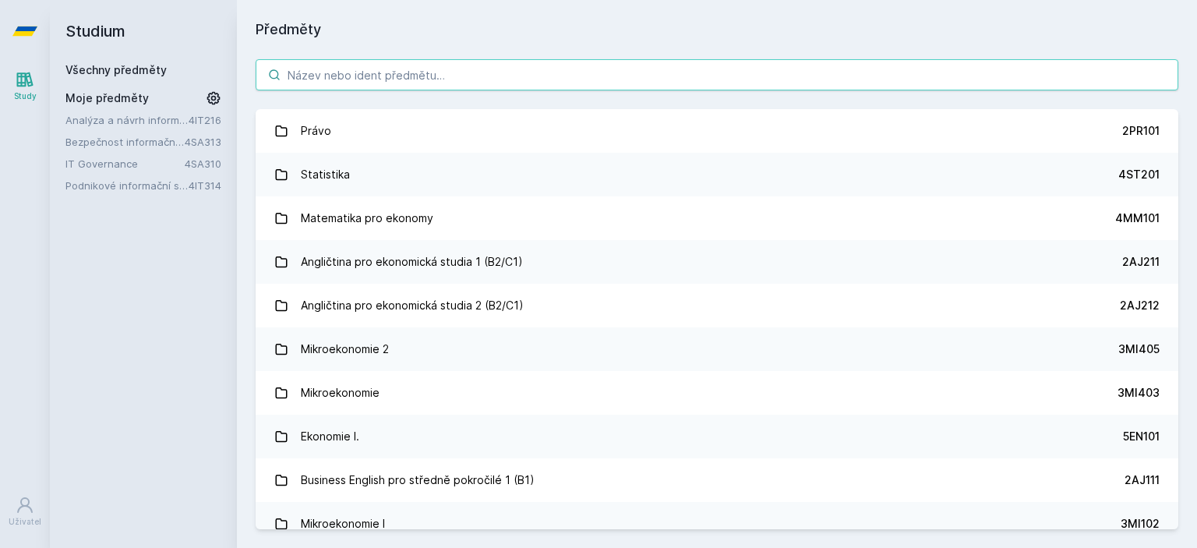
click at [376, 83] on input "search" at bounding box center [717, 74] width 923 height 31
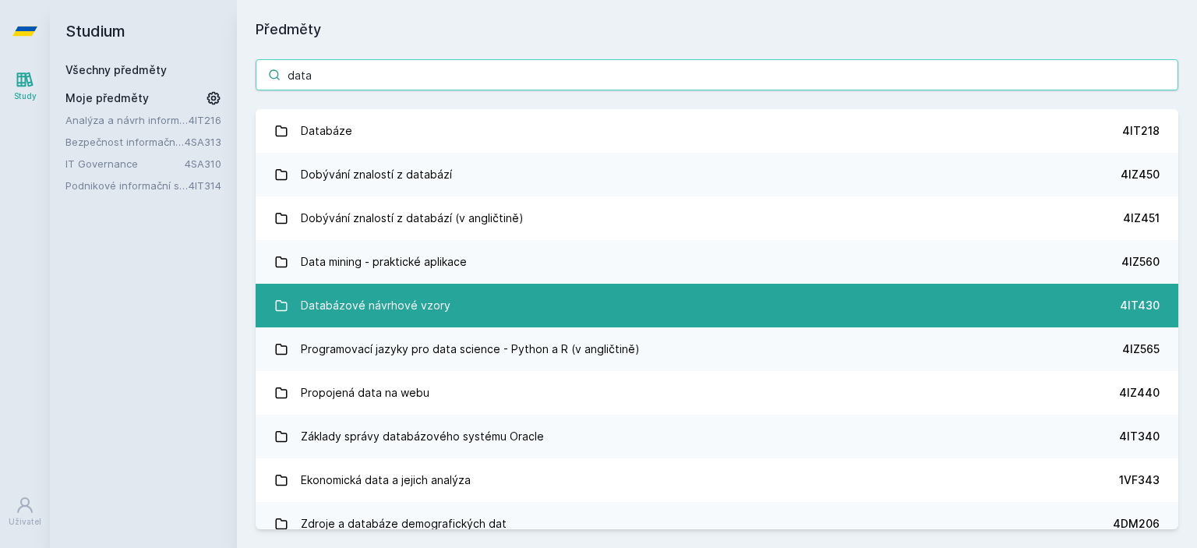
type input "data"
click at [452, 302] on link "Databázové návrhové vzory 4IT430" at bounding box center [717, 306] width 923 height 44
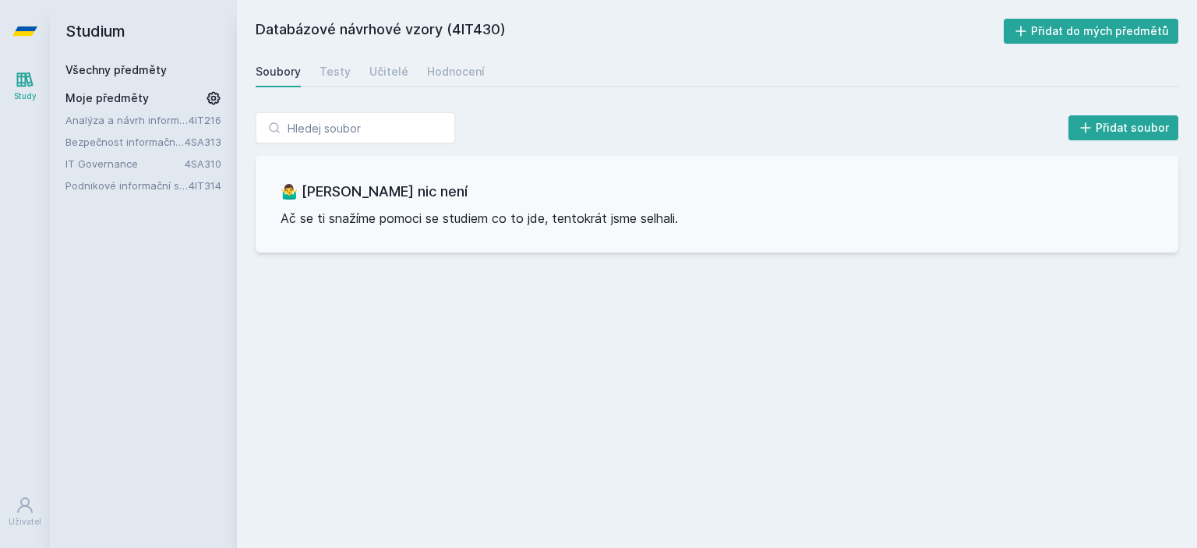
click at [16, 80] on icon at bounding box center [25, 79] width 19 height 19
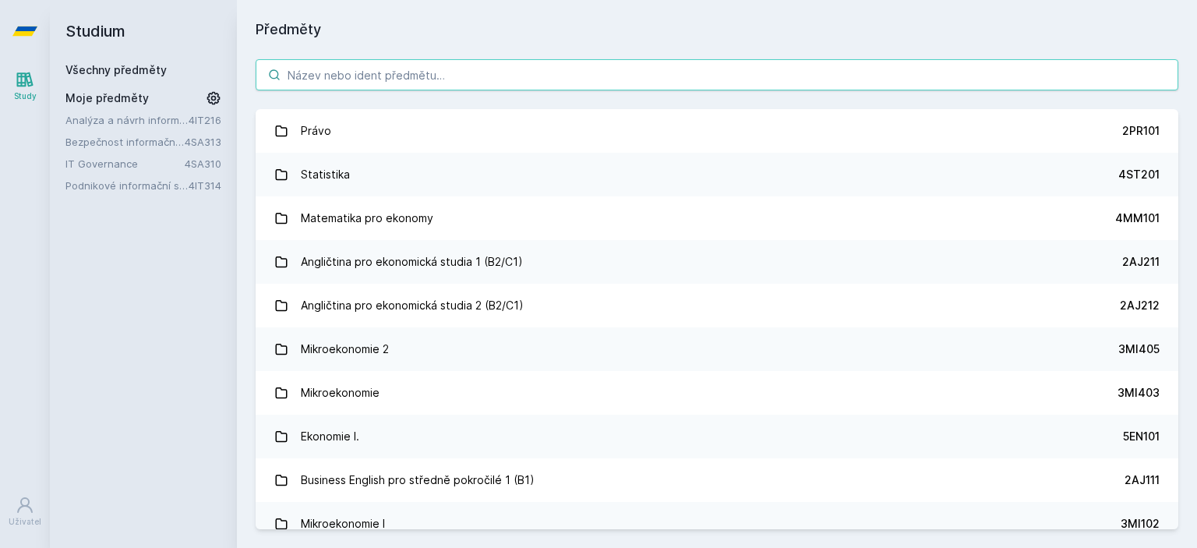
click at [401, 76] on input "search" at bounding box center [717, 74] width 923 height 31
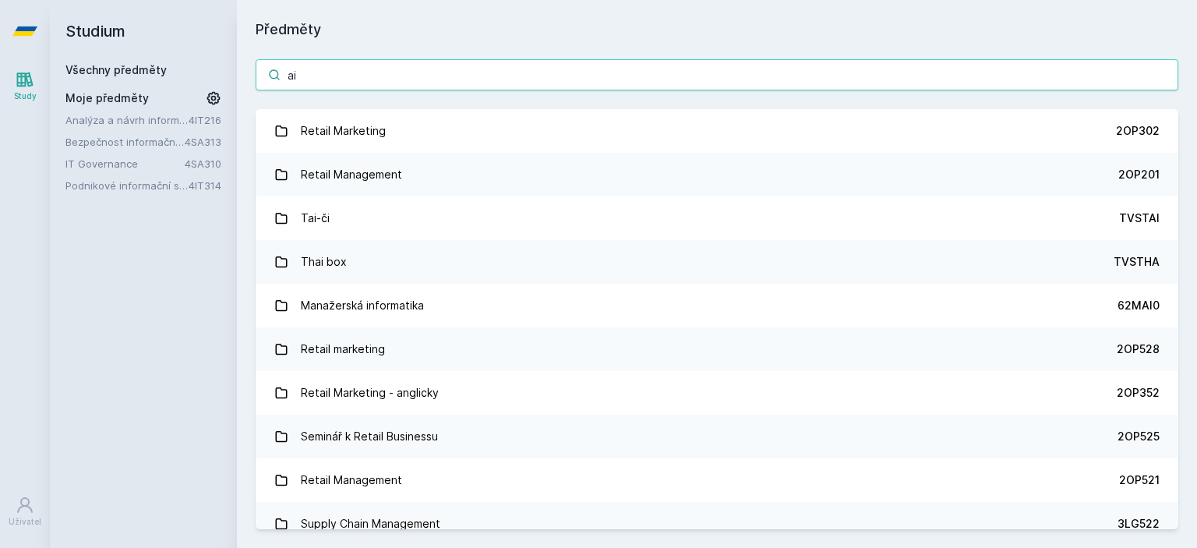
type input "a"
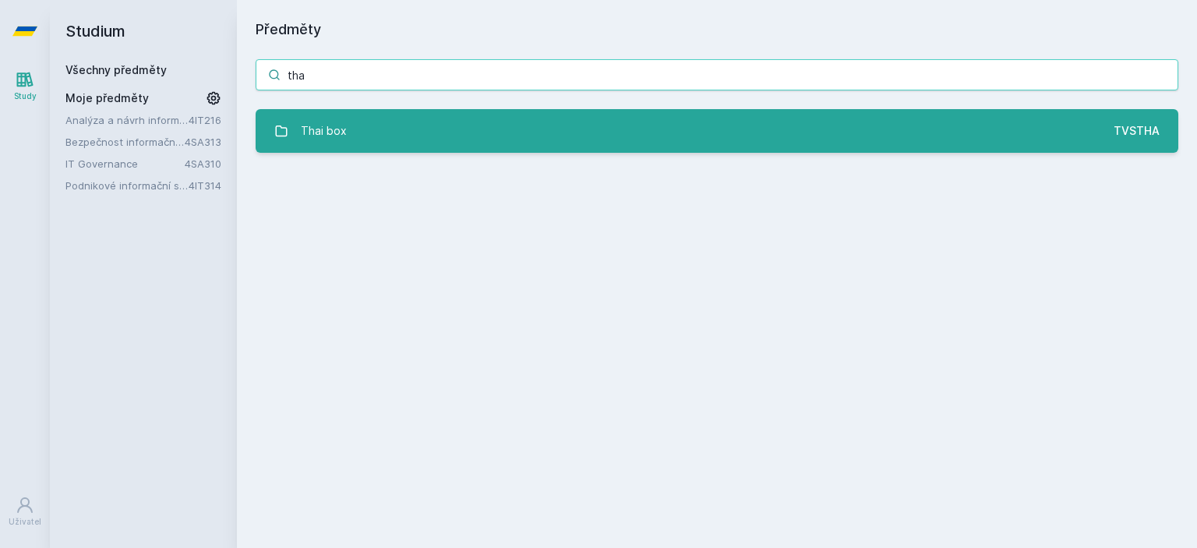
type input "tha"
click at [390, 118] on link "Thai box TVSTHA" at bounding box center [717, 131] width 923 height 44
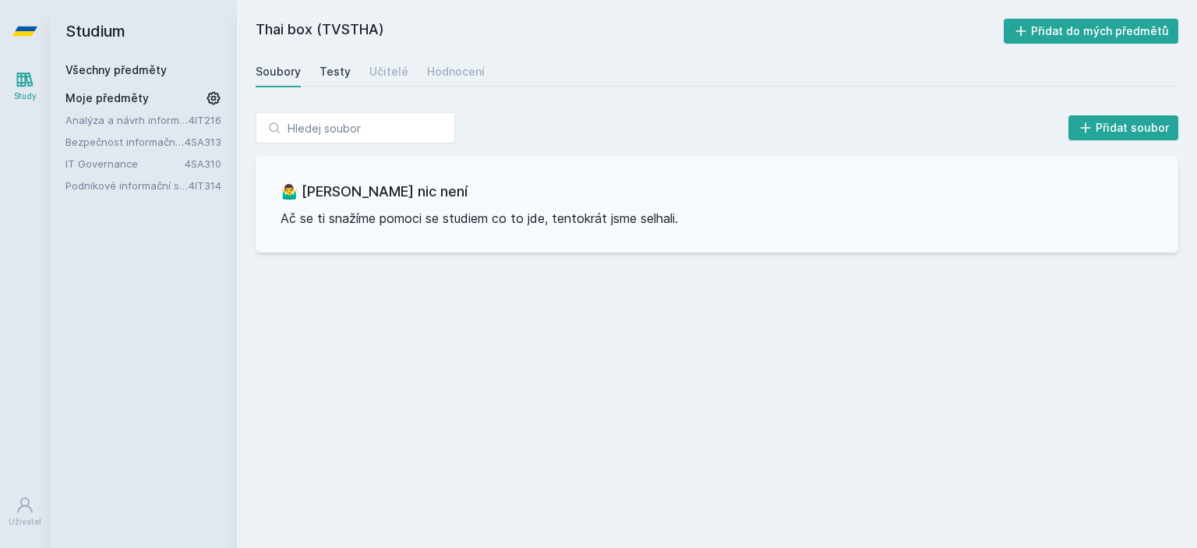
click at [333, 72] on div "Testy" at bounding box center [334, 72] width 31 height 16
